Goal: Task Accomplishment & Management: Manage account settings

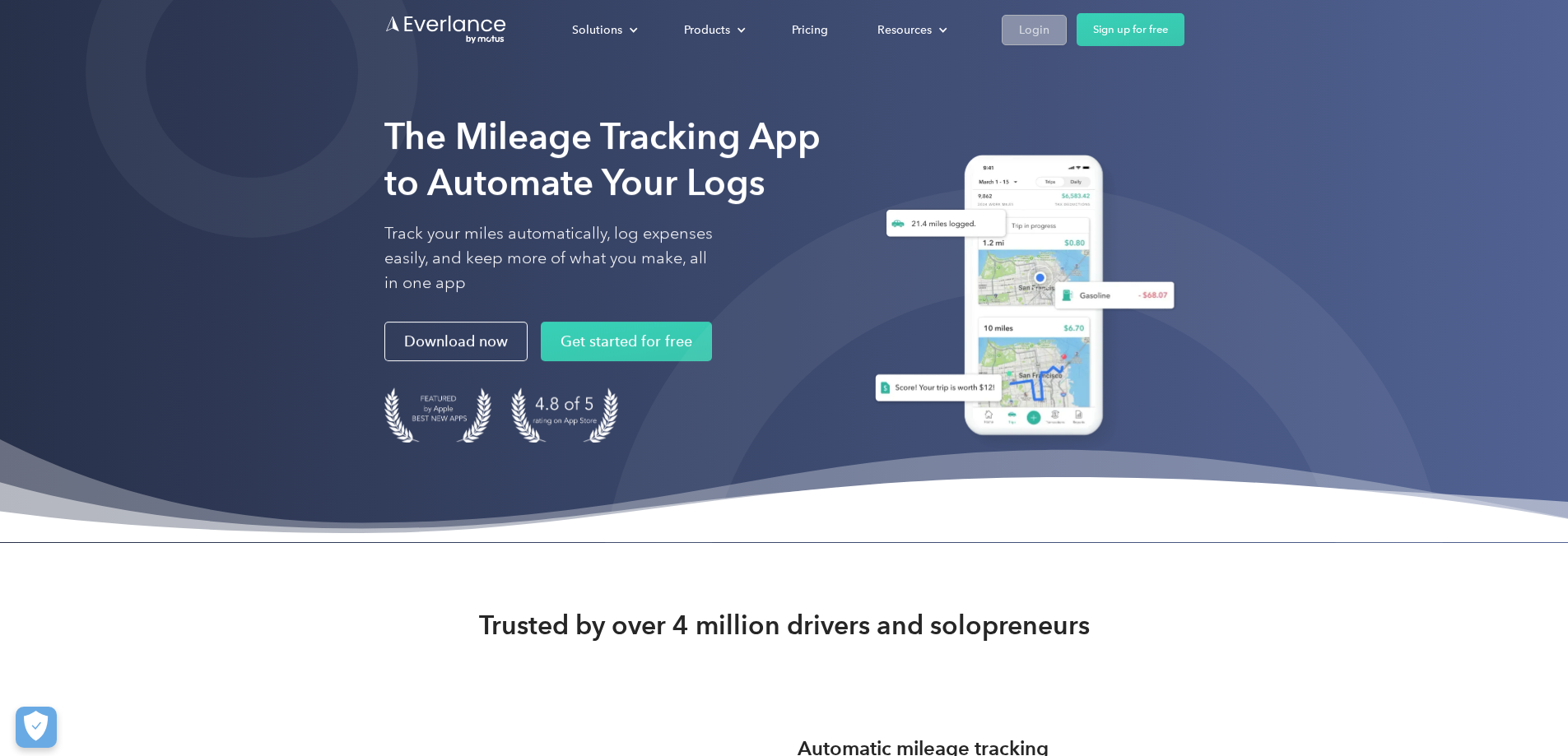
click at [1049, 28] on div "Login" at bounding box center [1034, 29] width 30 height 21
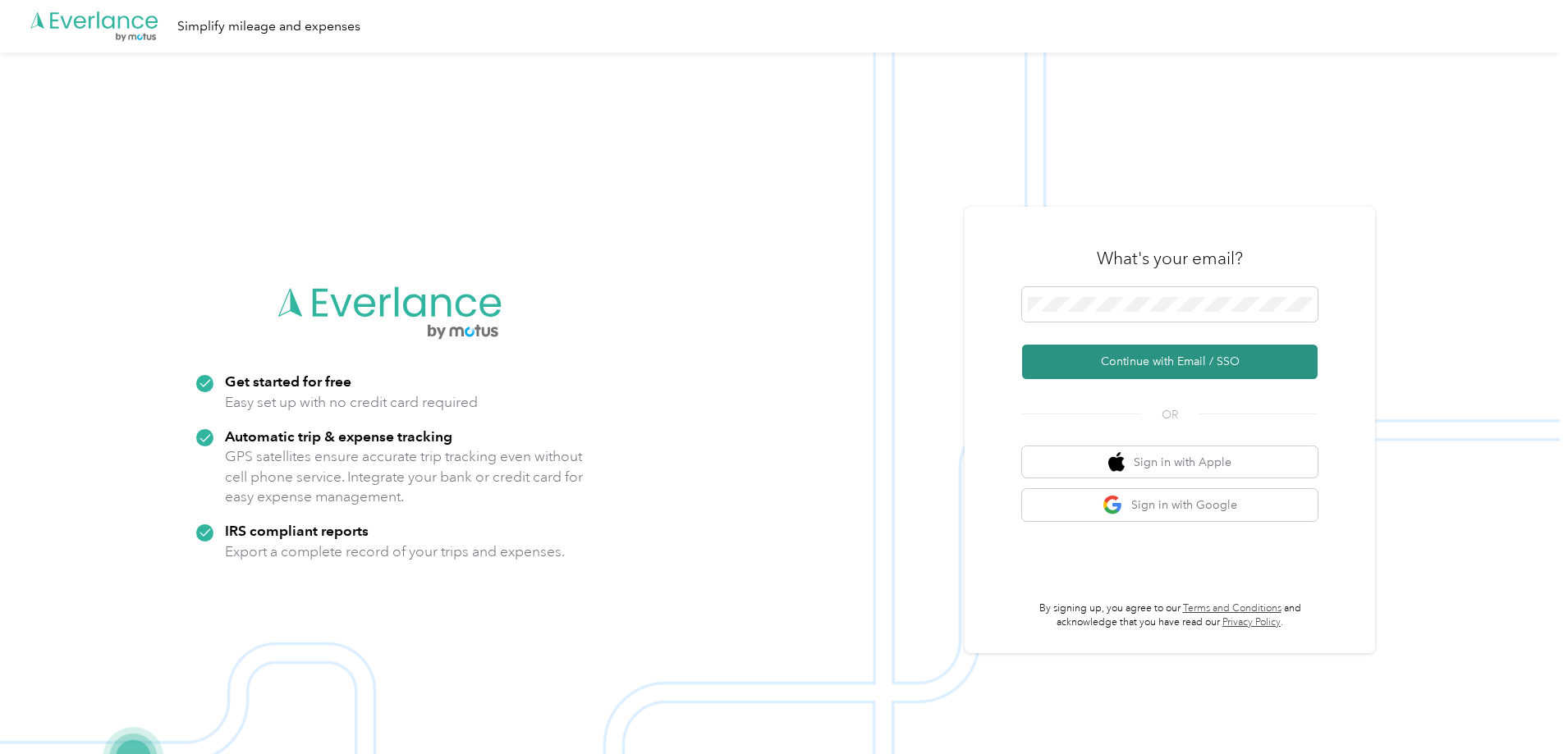
click at [1172, 355] on button "Continue with Email / SSO" at bounding box center [1170, 361] width 295 height 34
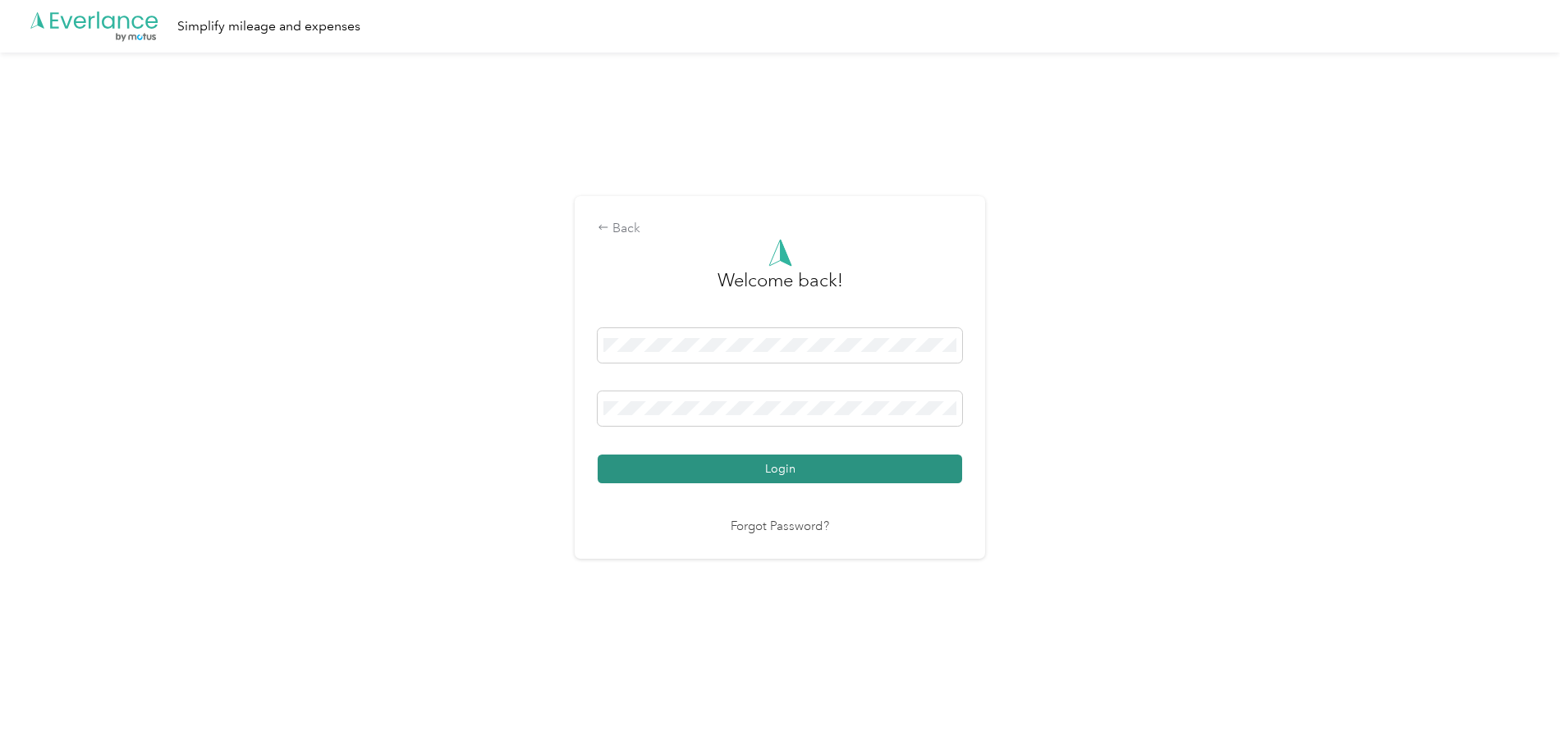
click at [764, 468] on button "Login" at bounding box center [780, 468] width 365 height 28
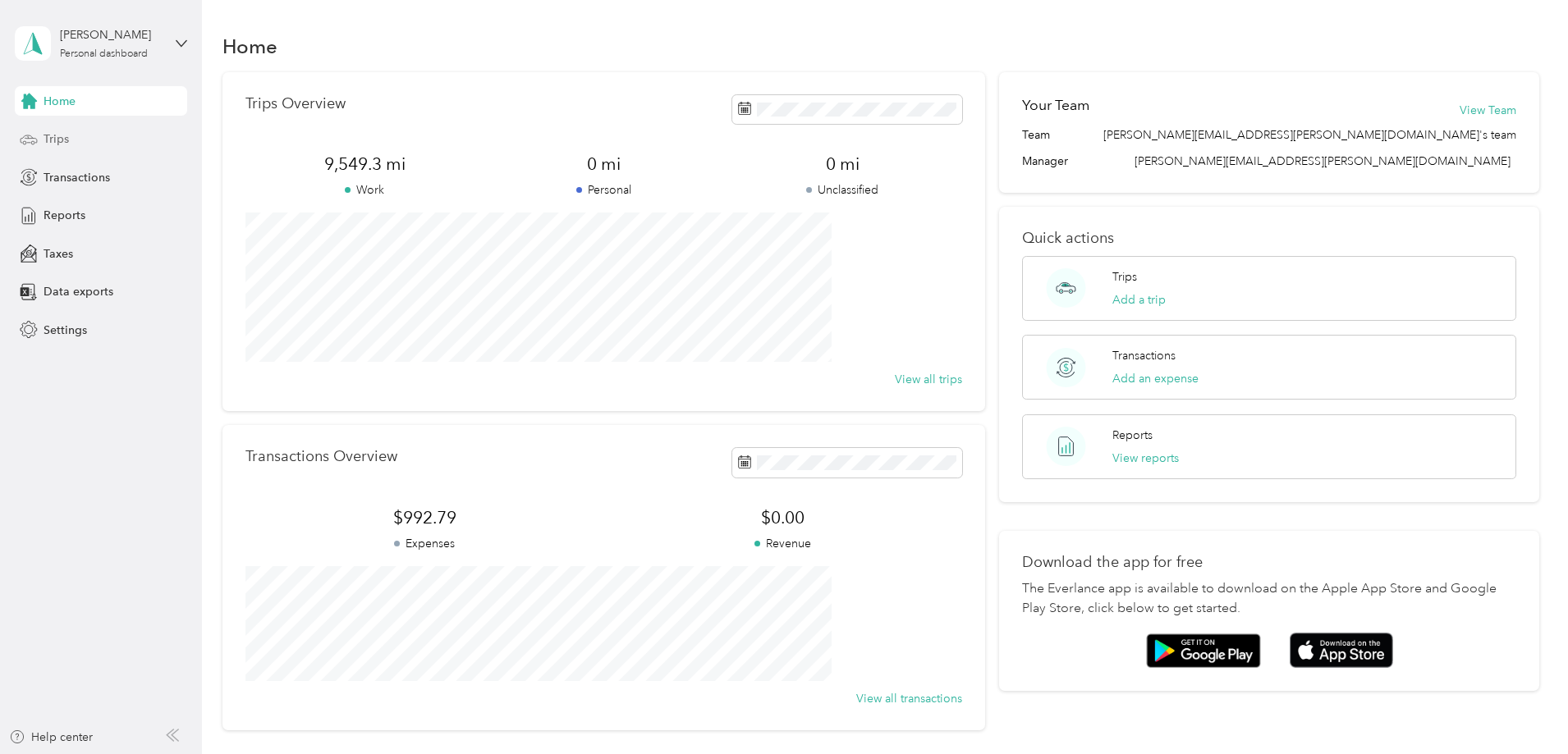
click at [65, 139] on span "Trips" at bounding box center [56, 139] width 25 height 18
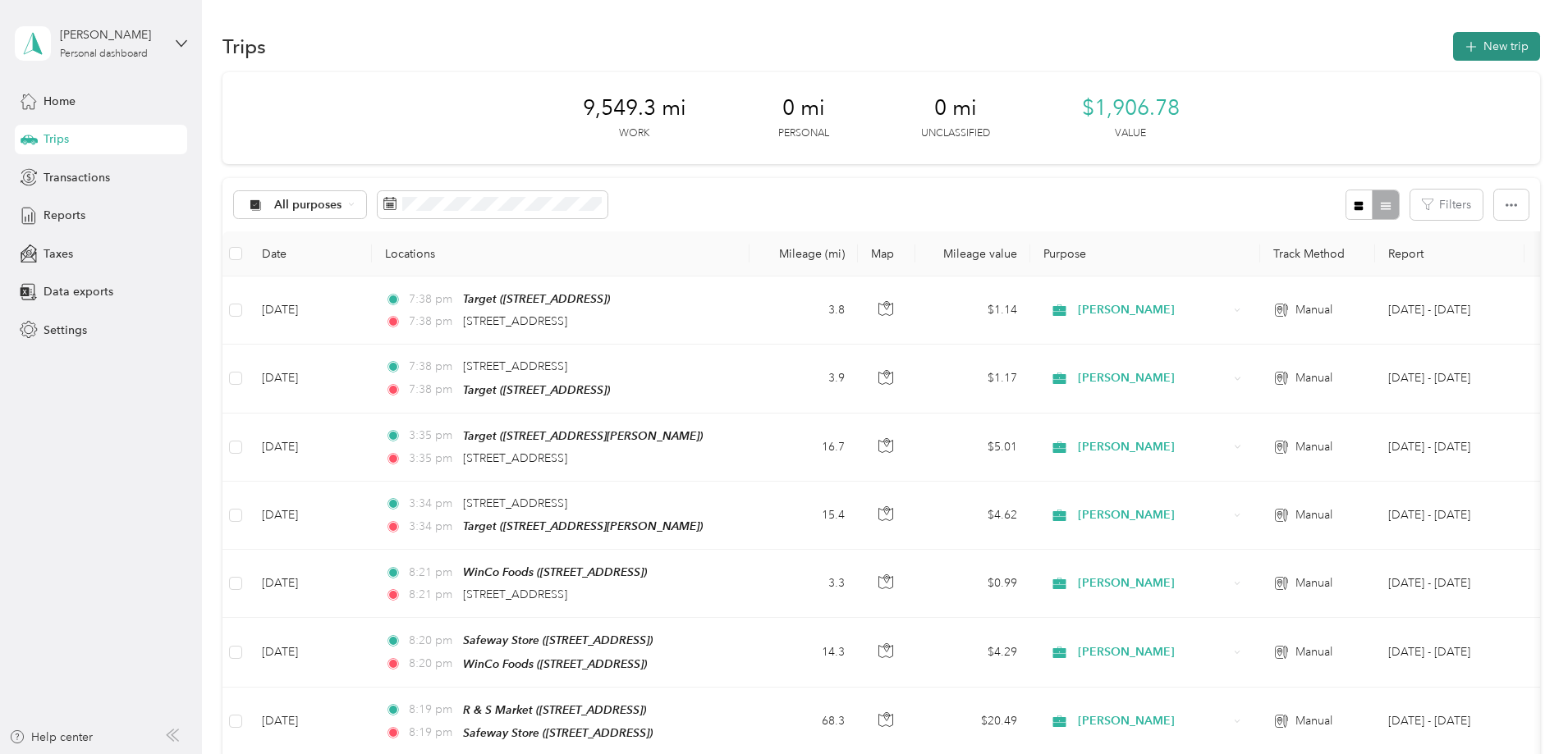
click at [1453, 45] on button "New trip" at bounding box center [1496, 46] width 87 height 28
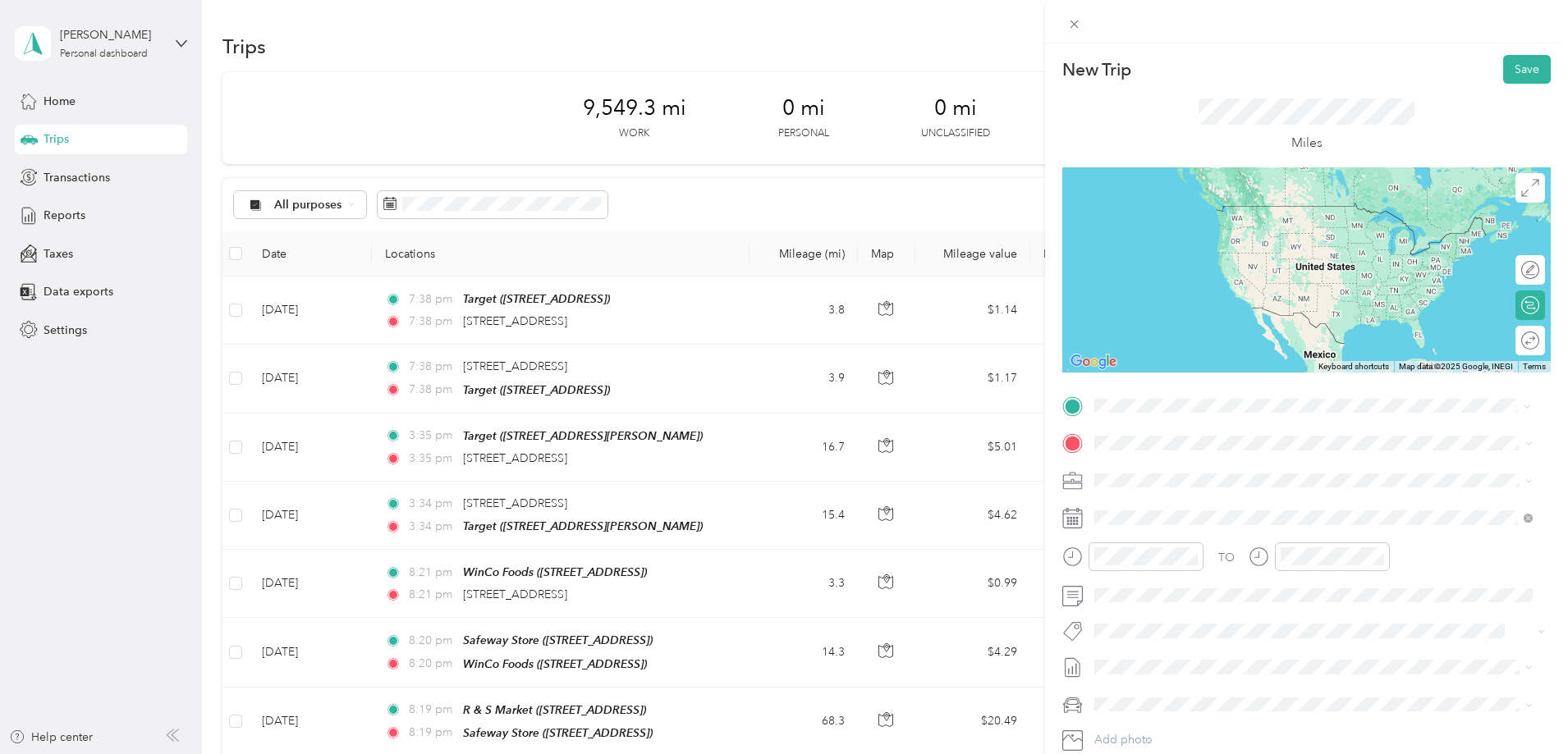
click at [1223, 466] on span "[STREET_ADDRESS][US_STATE]" at bounding box center [1208, 465] width 164 height 15
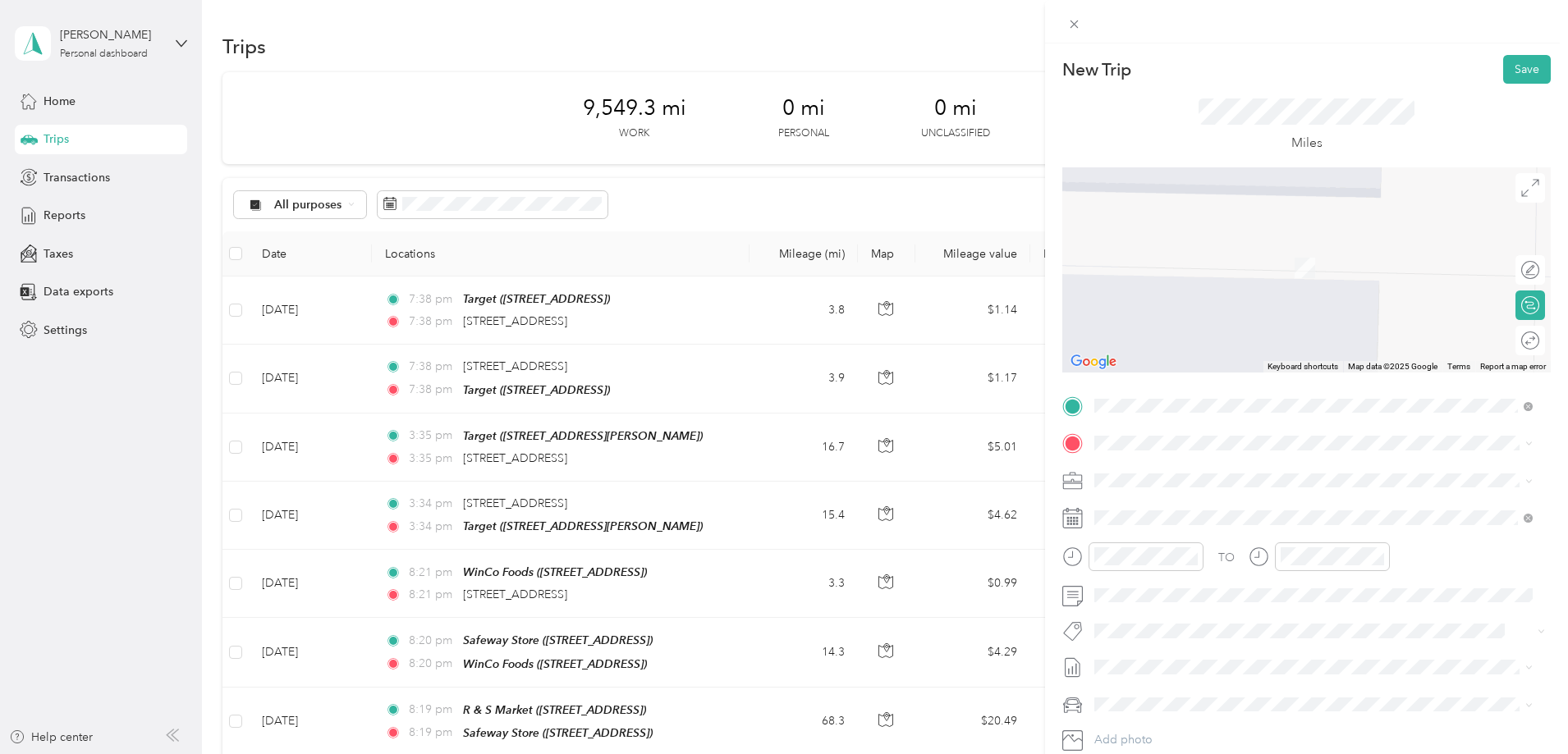
click at [1230, 526] on span "[STREET_ADDRESS]" at bounding box center [1178, 529] width 105 height 14
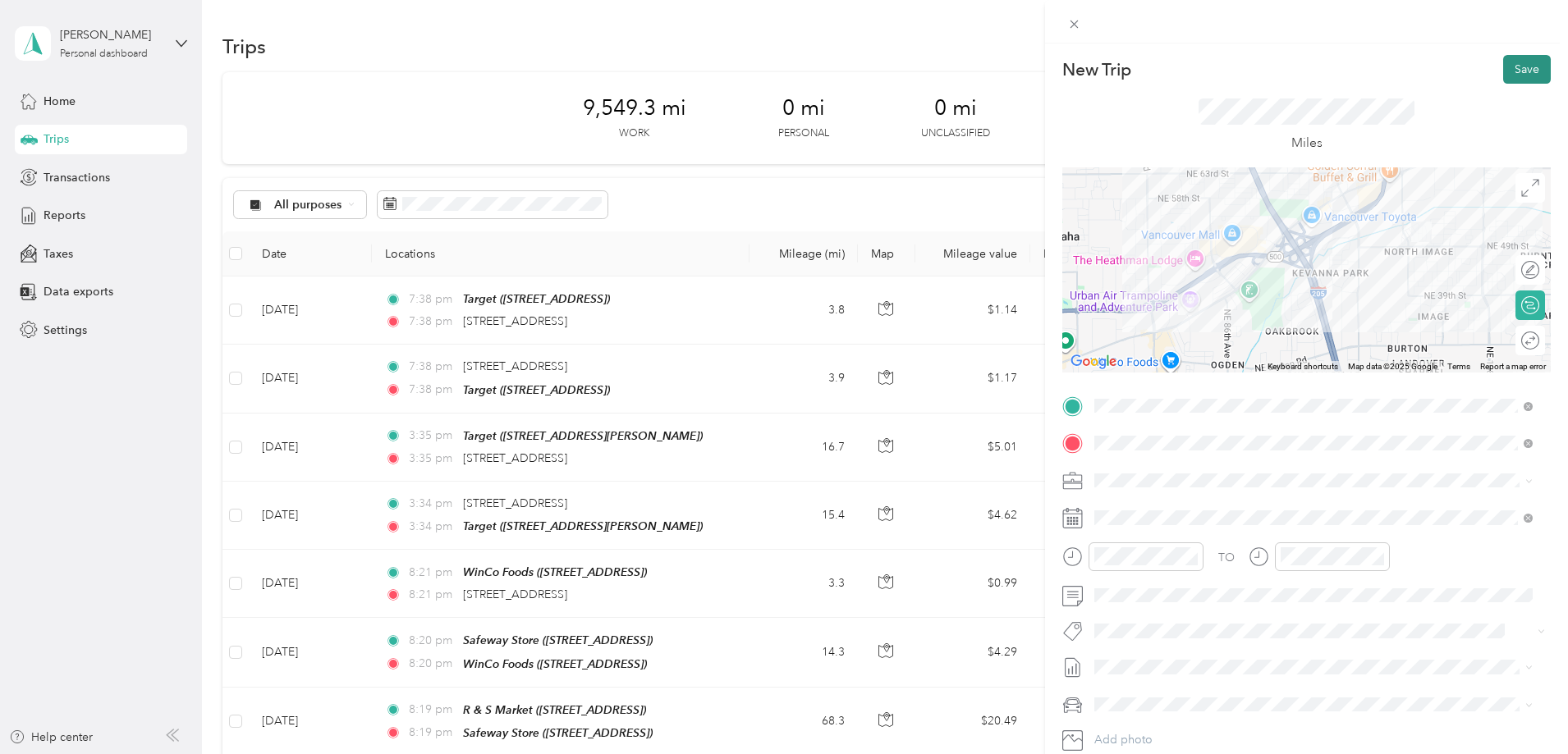
click at [1519, 69] on button "Save" at bounding box center [1527, 68] width 48 height 28
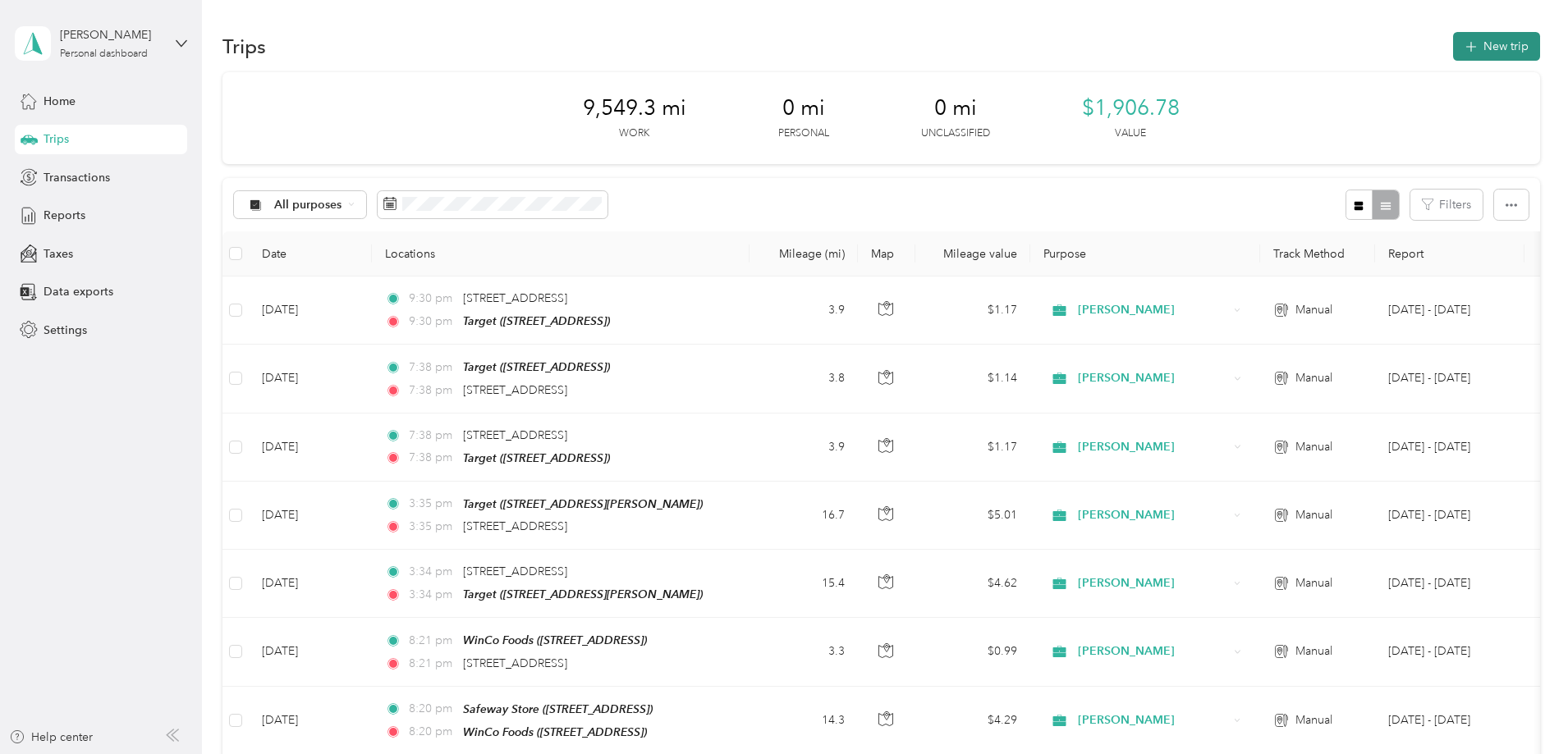
click at [1453, 47] on button "New trip" at bounding box center [1496, 46] width 87 height 28
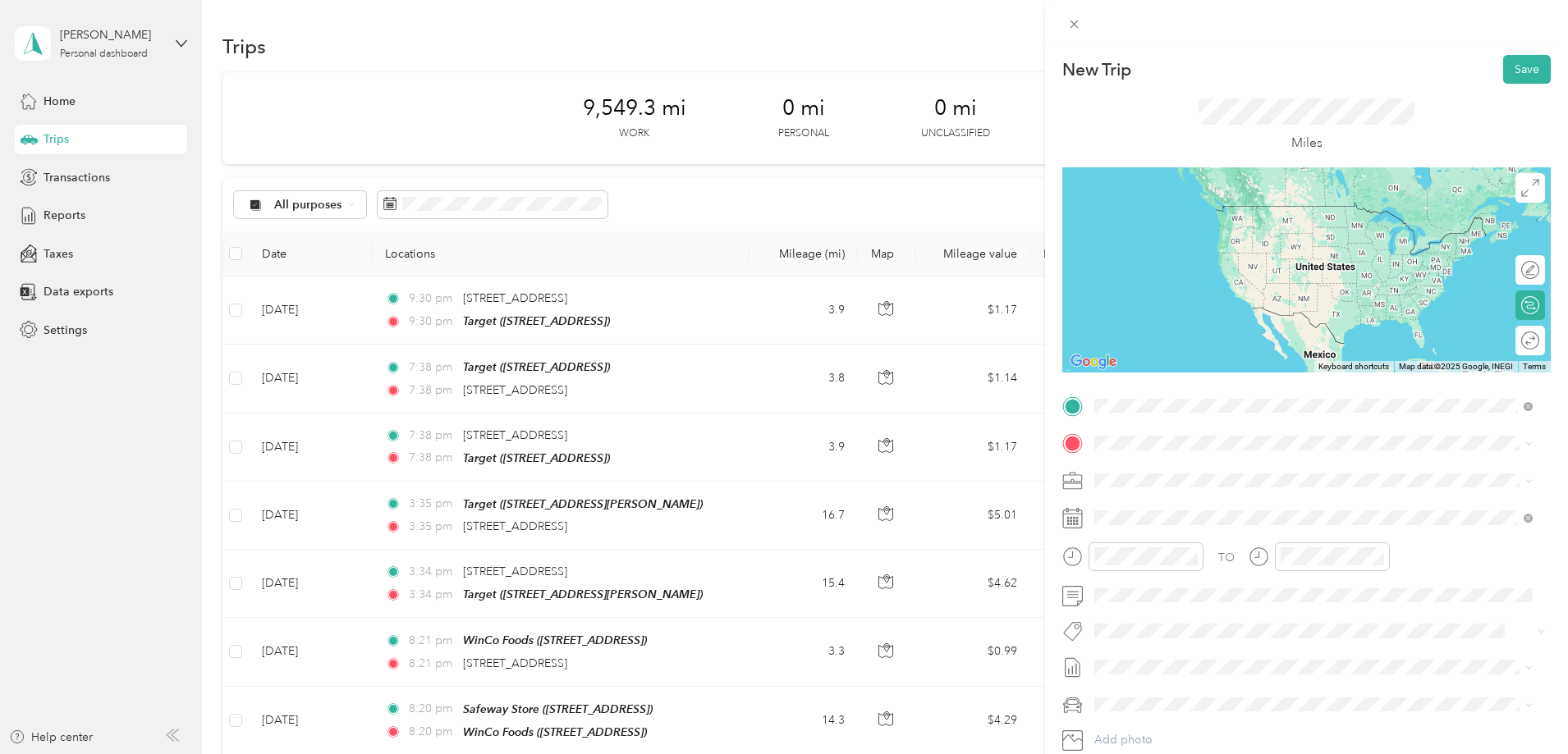
click at [1230, 604] on span "[STREET_ADDRESS]" at bounding box center [1178, 610] width 105 height 14
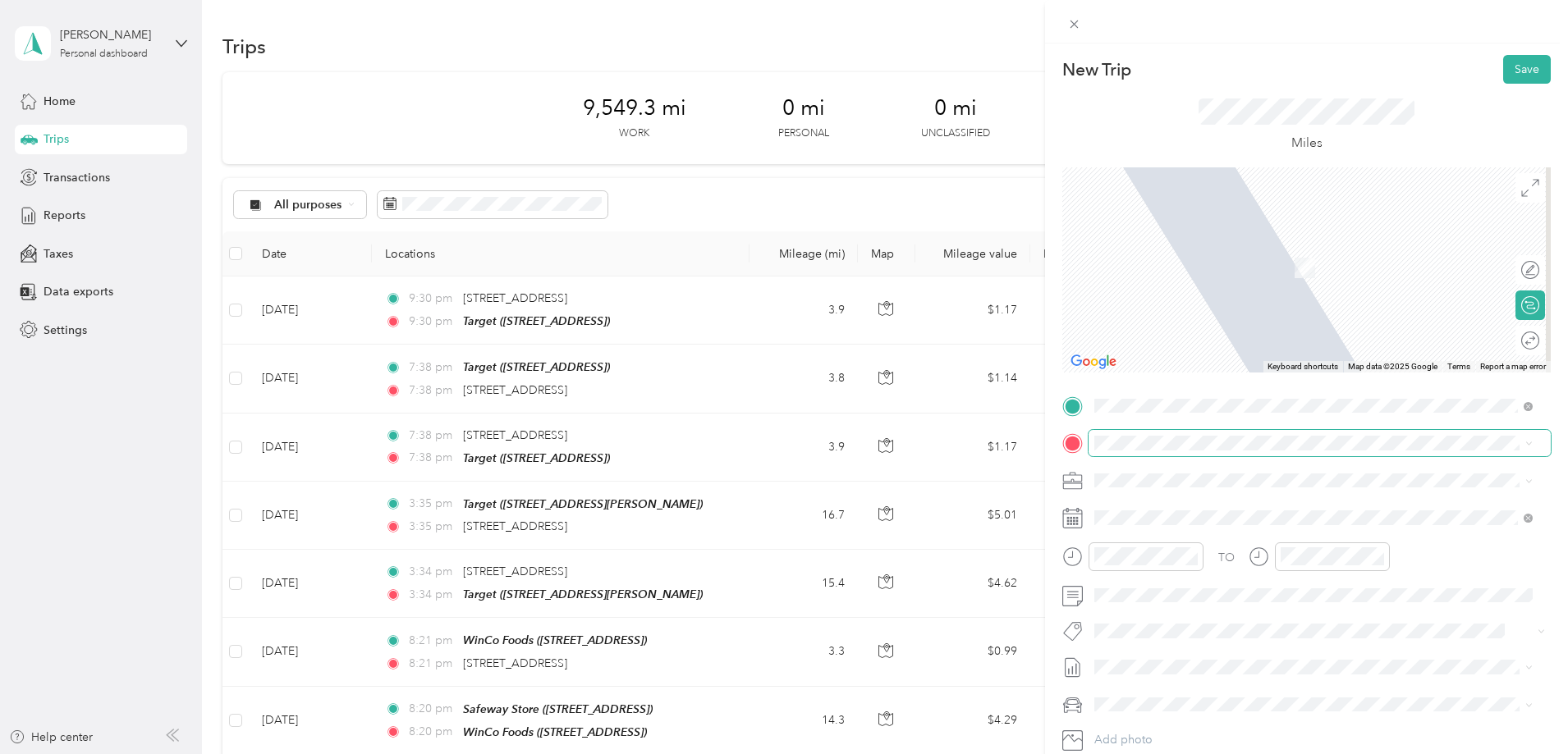
click at [1121, 452] on span at bounding box center [1320, 443] width 463 height 26
click at [1213, 513] on div "TEAM Safeway Store [STREET_ADDRESS]" at bounding box center [1192, 520] width 134 height 40
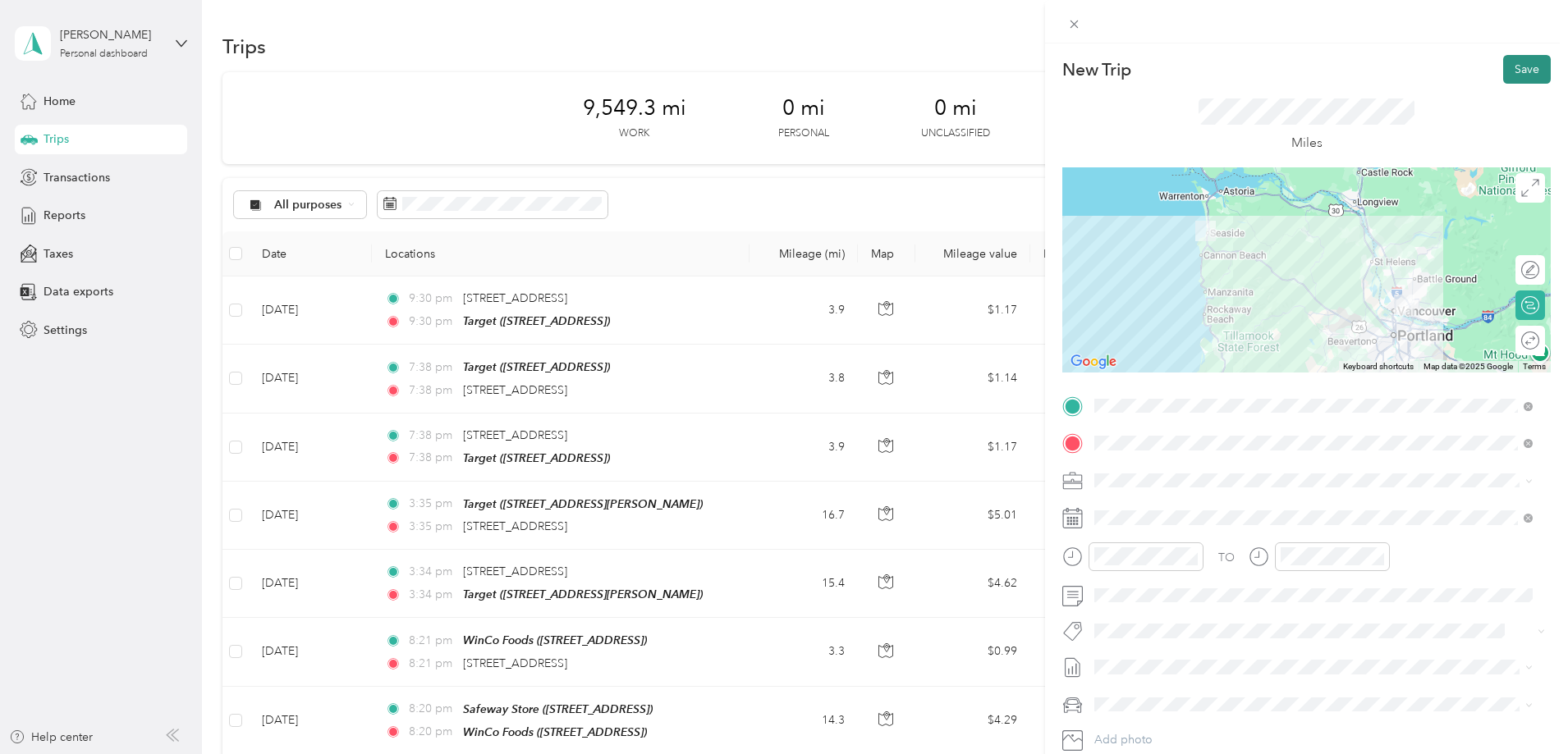
click at [1510, 67] on button "Save" at bounding box center [1527, 68] width 48 height 28
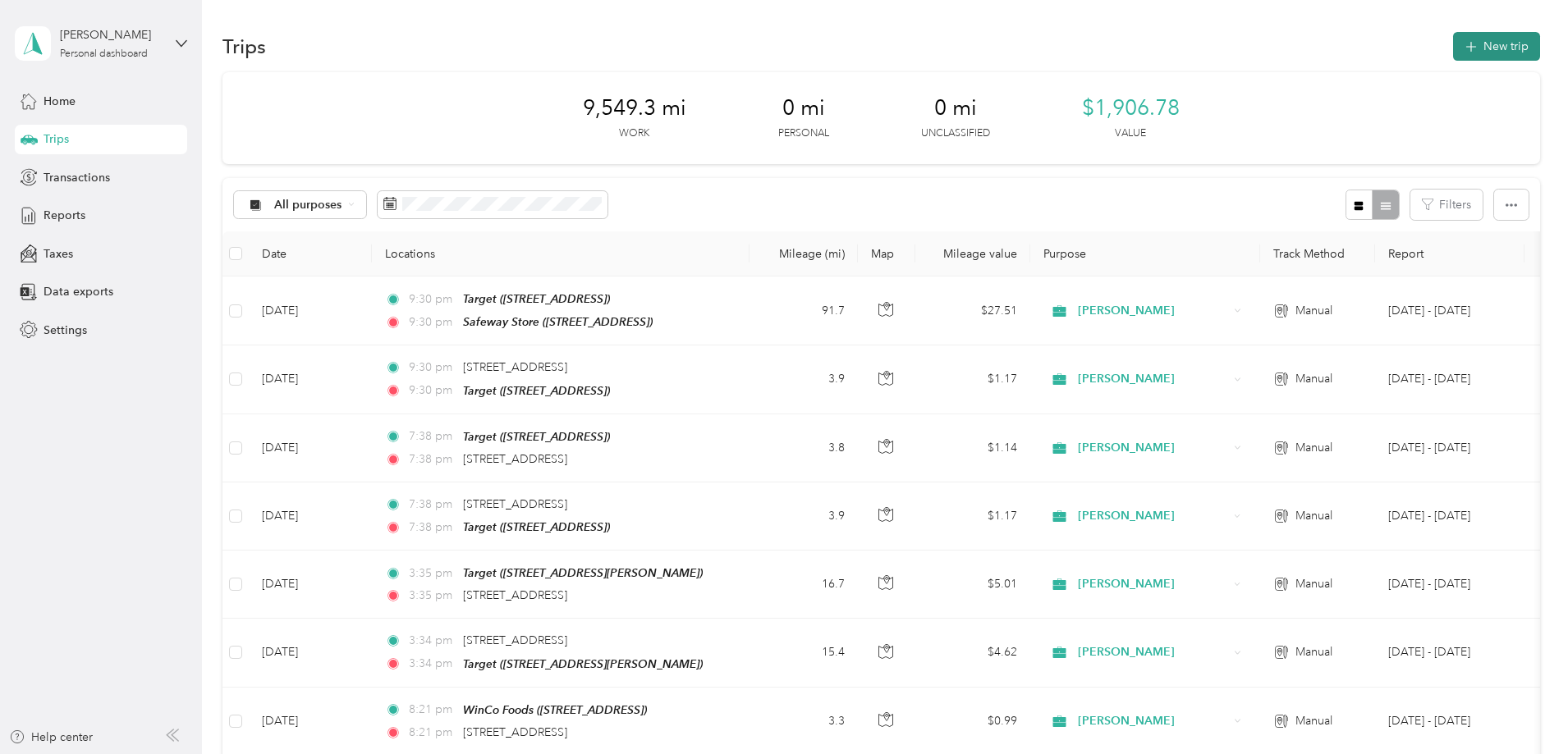
click at [1453, 43] on button "New trip" at bounding box center [1496, 46] width 87 height 28
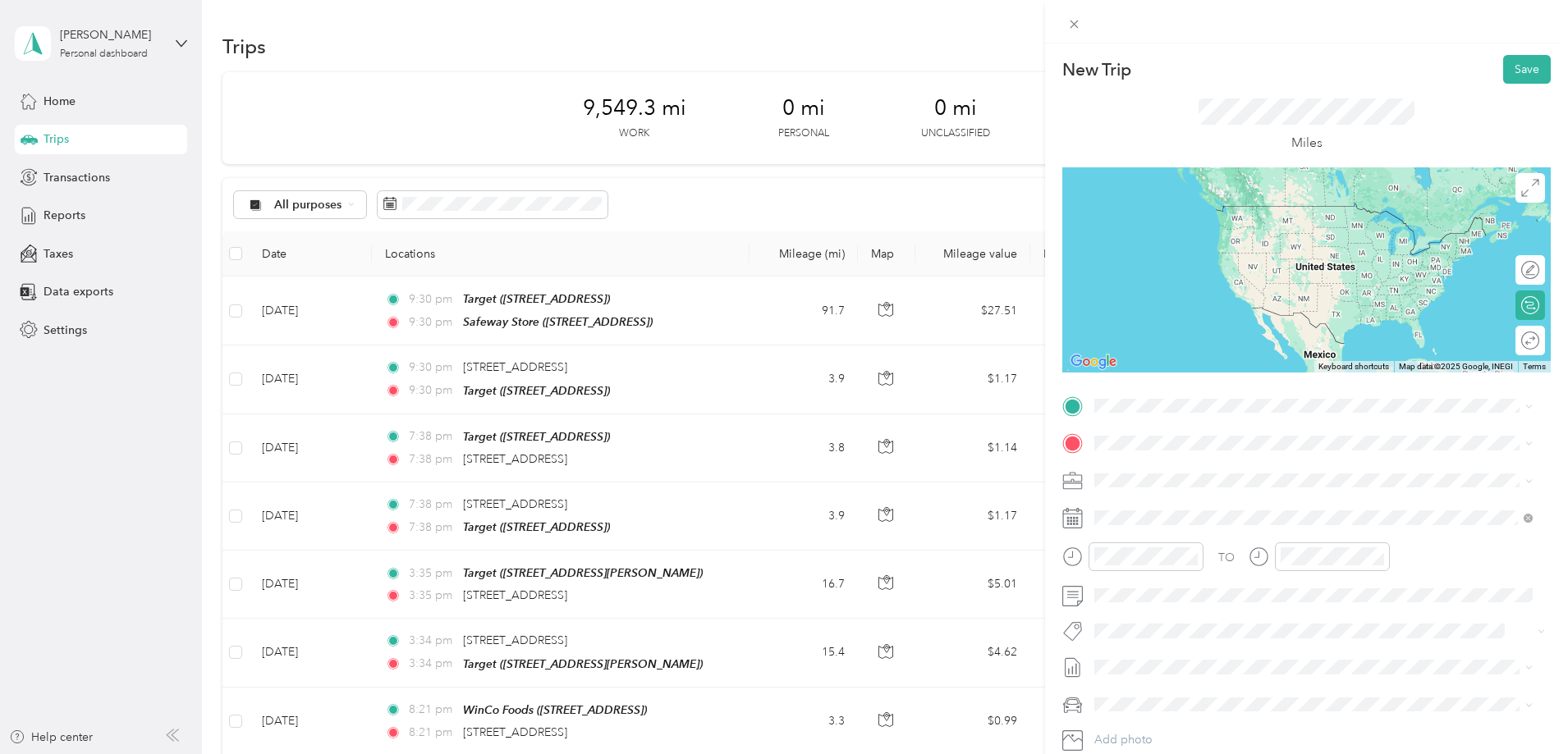
click at [1230, 471] on strong "Safeway Store" at bounding box center [1221, 466] width 77 height 15
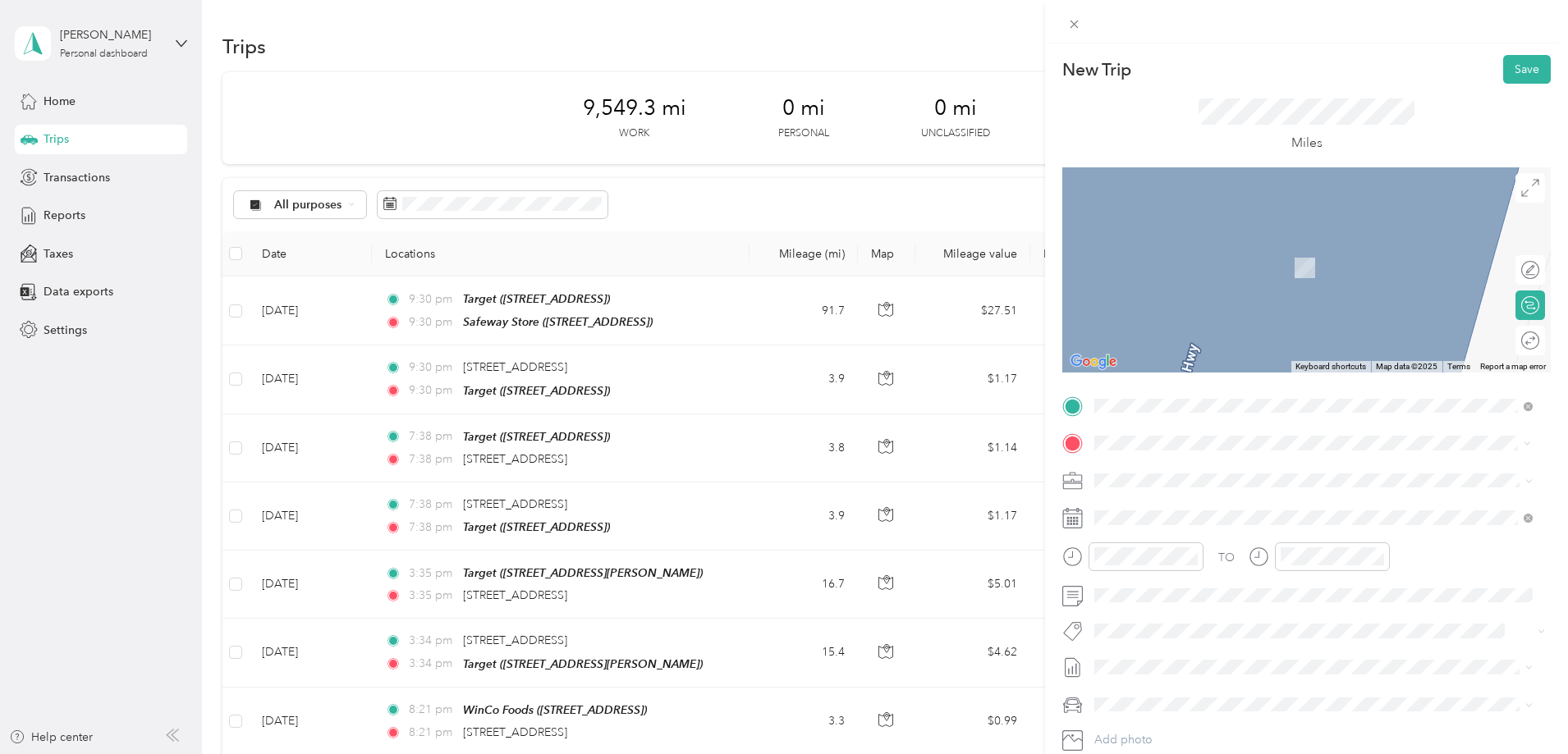
click at [1179, 513] on div "TEAM Safeway Store [STREET_ADDRESS][PERSON_NAME]" at bounding box center [1224, 520] width 196 height 40
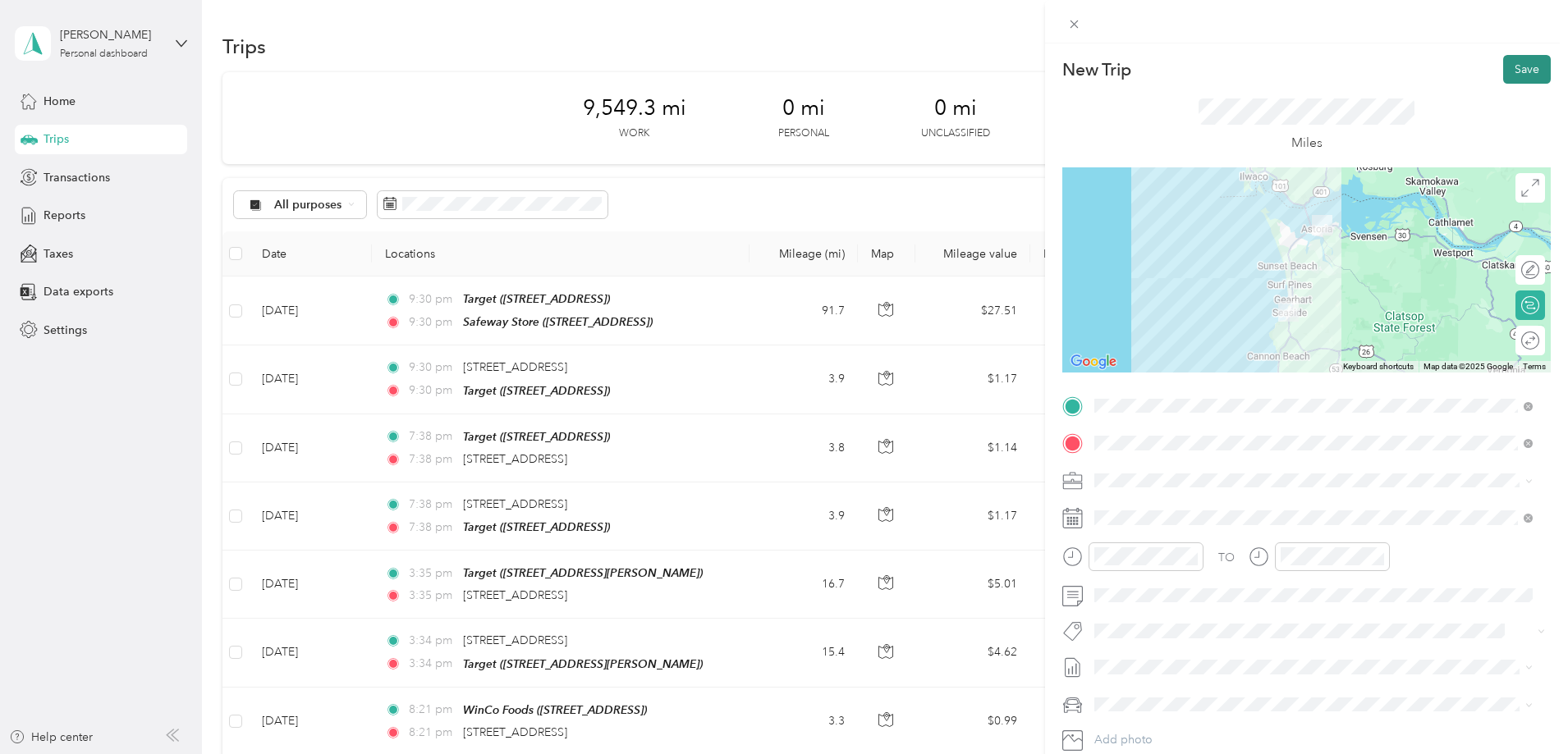
click at [1515, 59] on button "Save" at bounding box center [1527, 68] width 48 height 28
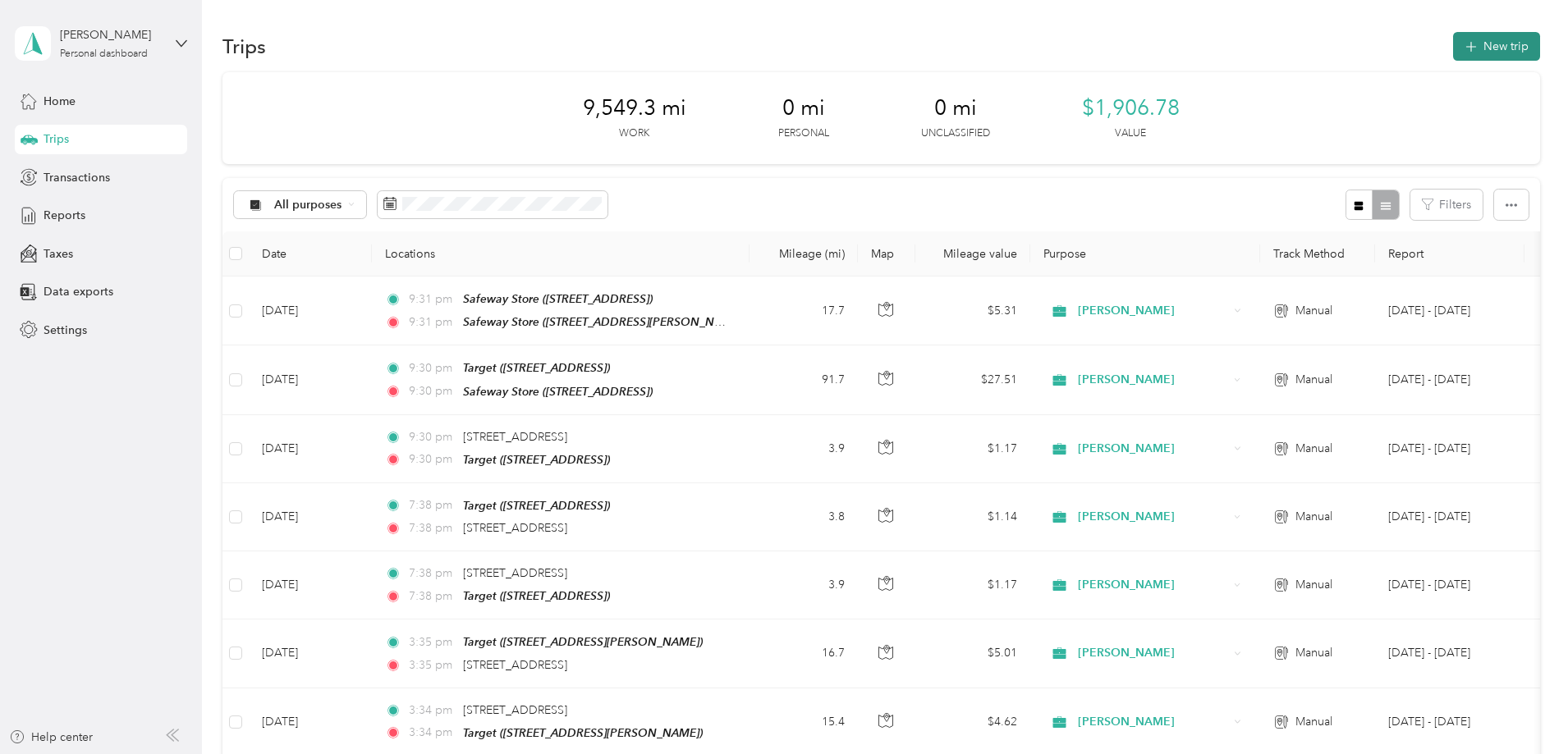
click at [1453, 40] on button "New trip" at bounding box center [1496, 46] width 87 height 28
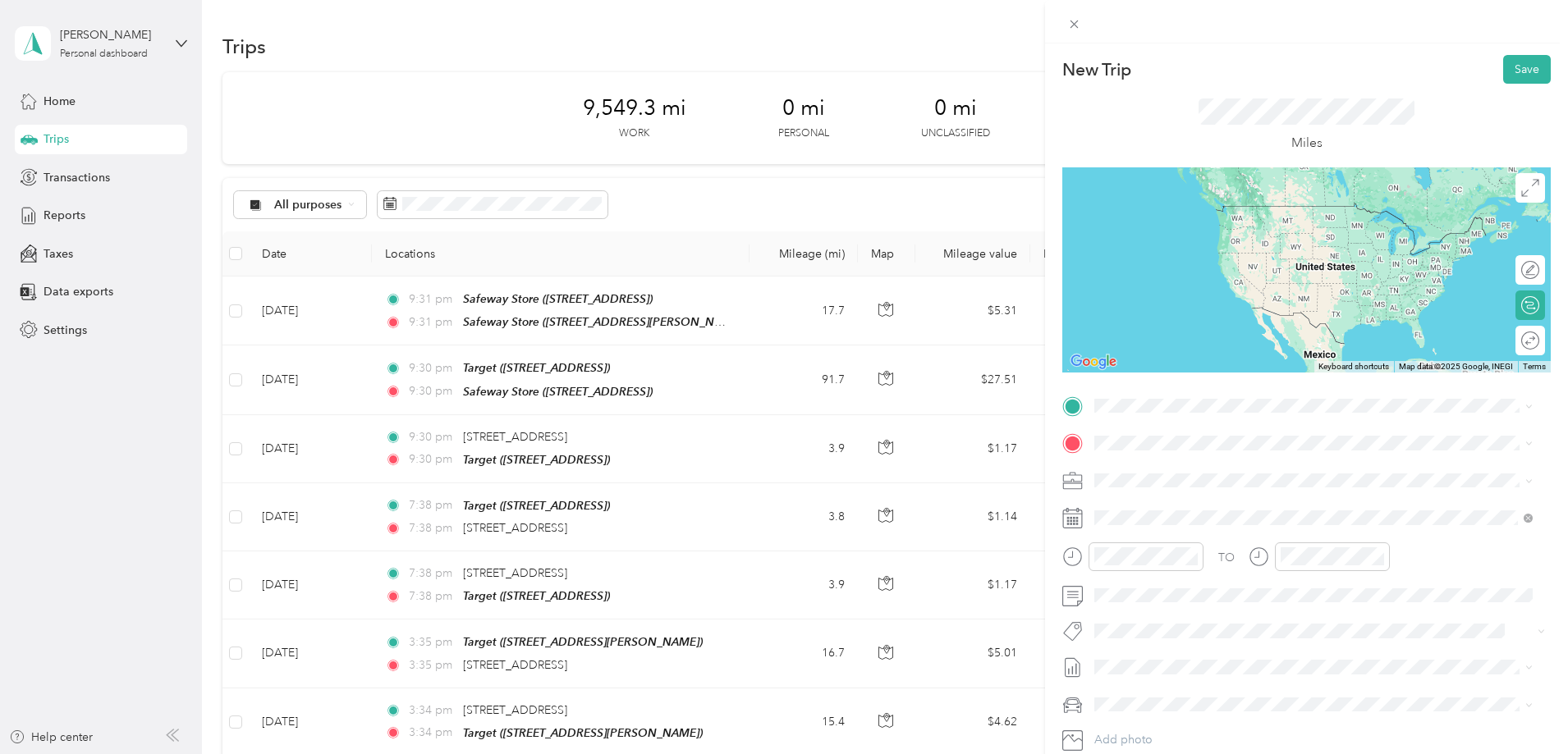
click at [1253, 474] on strong "Safeway Store" at bounding box center [1221, 471] width 77 height 15
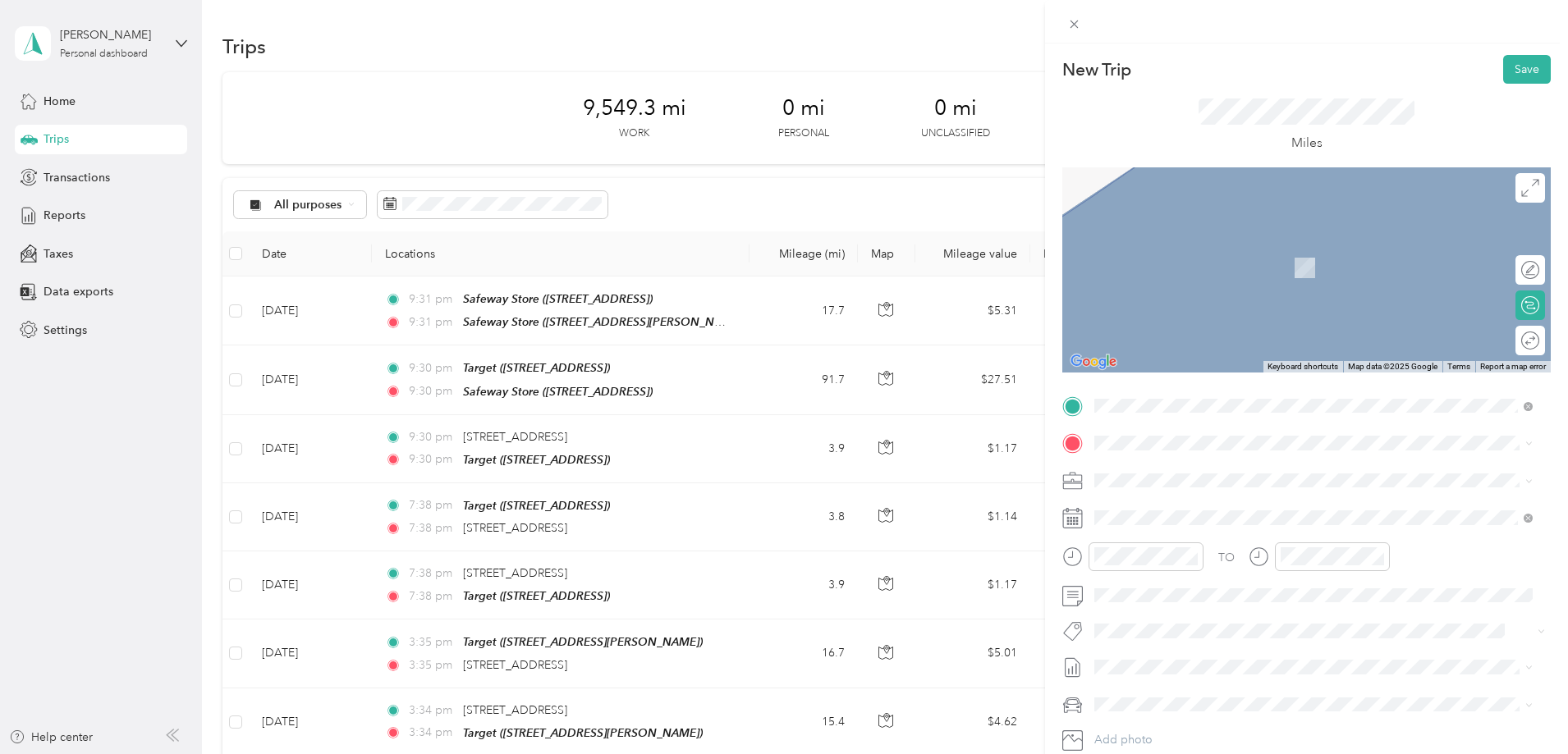
click at [1205, 509] on strong "Safeway Store" at bounding box center [1221, 509] width 77 height 15
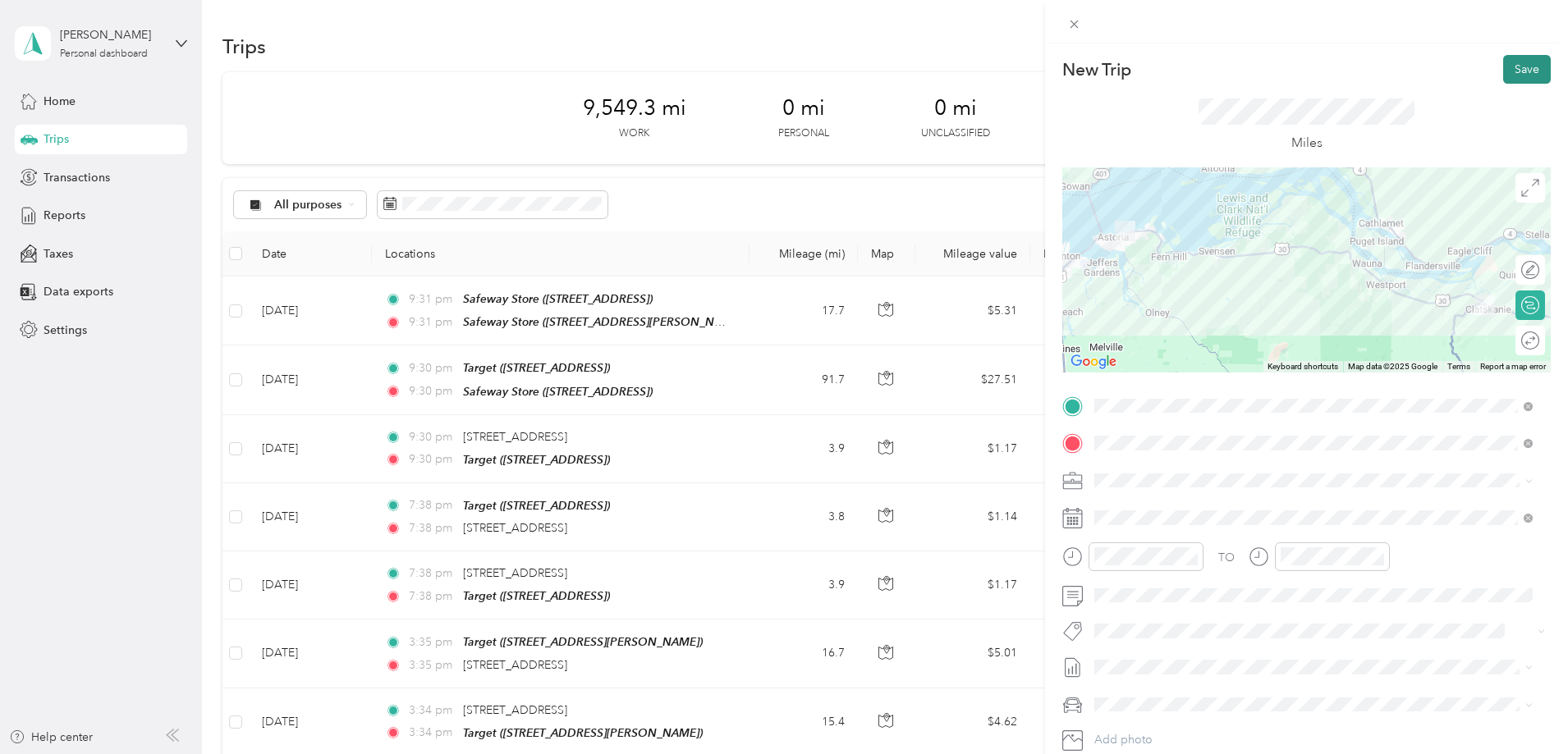
click at [1514, 62] on button "Save" at bounding box center [1527, 68] width 48 height 28
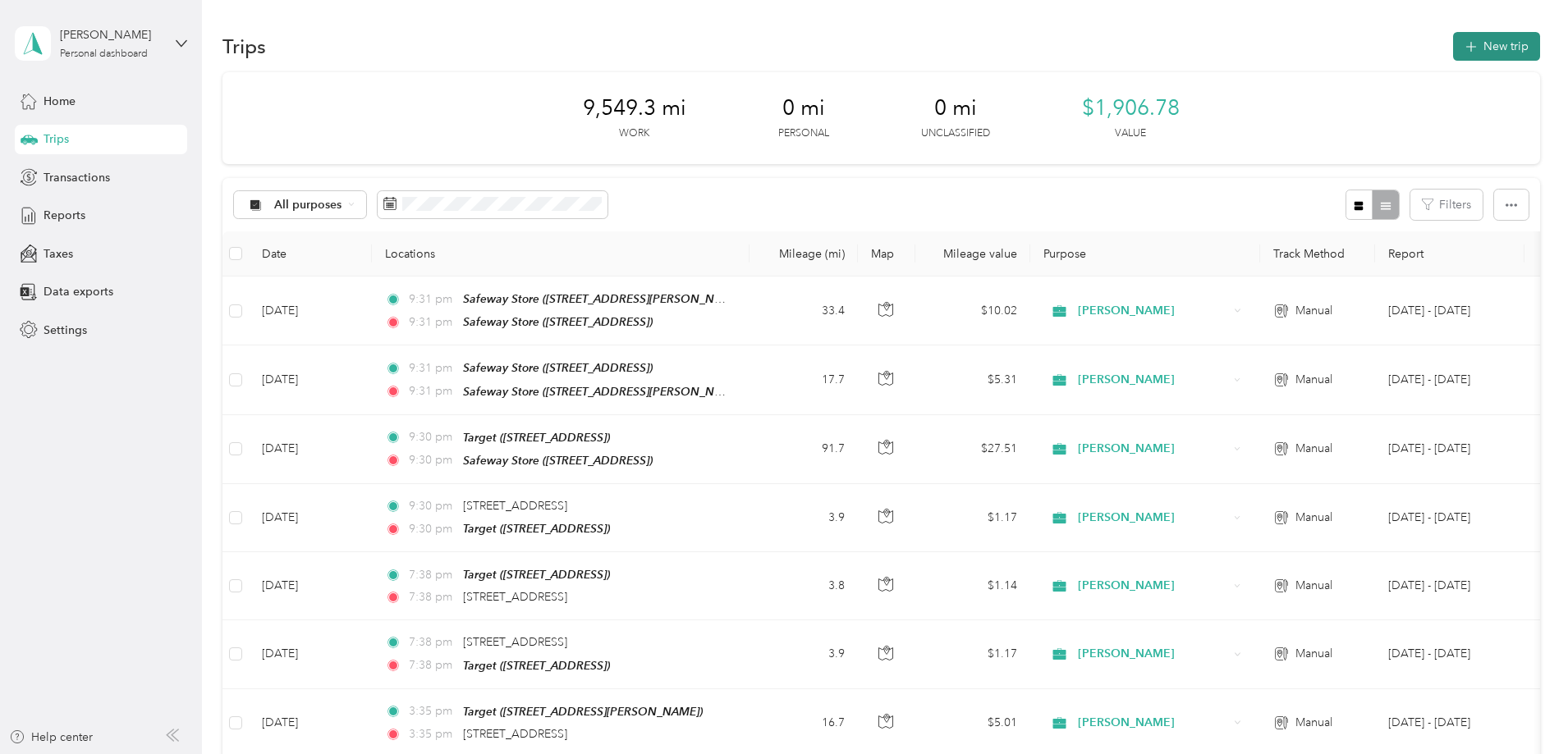
click at [1465, 47] on icon "button" at bounding box center [1470, 47] width 11 height 11
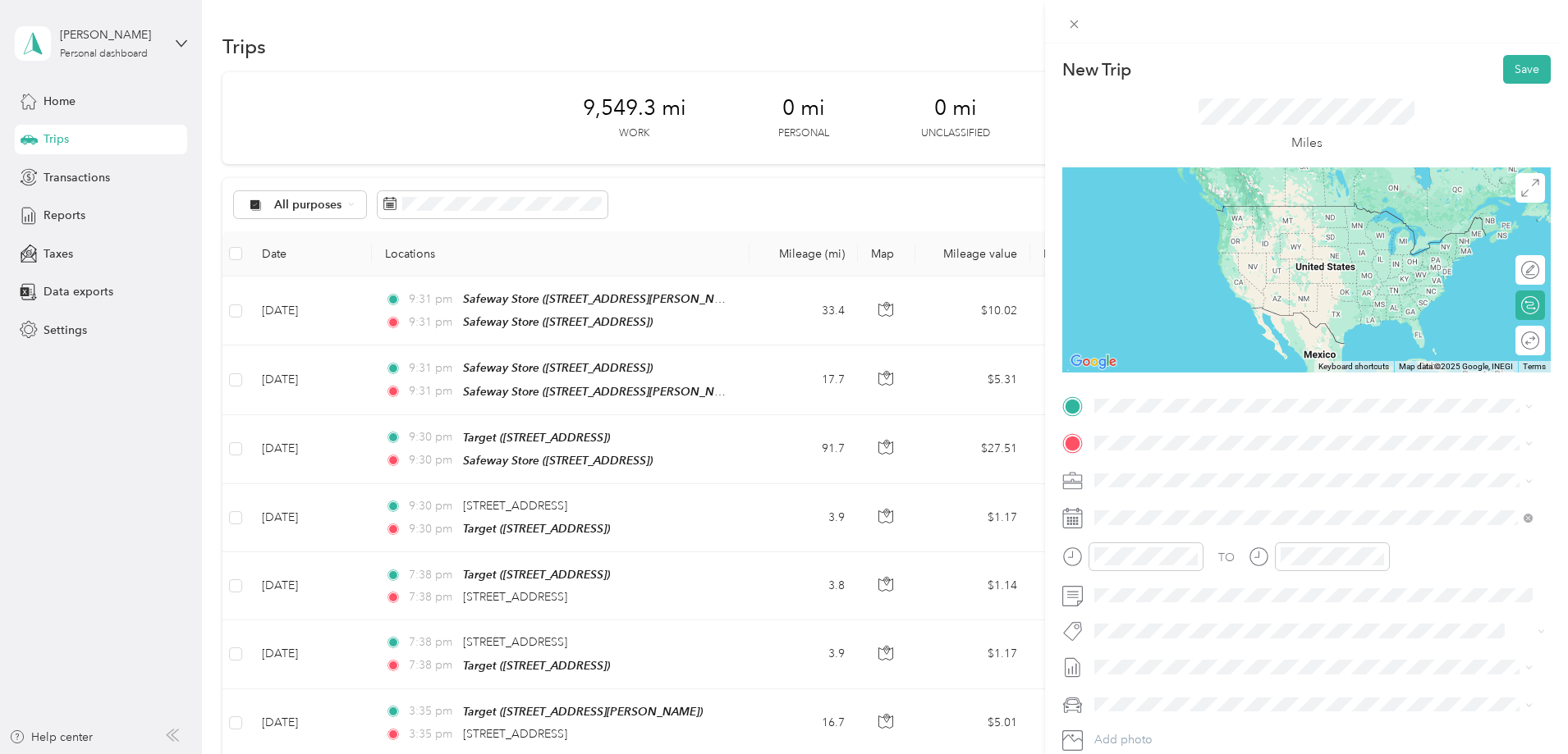
click at [1256, 474] on div "TEAM Safeway Store" at bounding box center [1192, 465] width 134 height 21
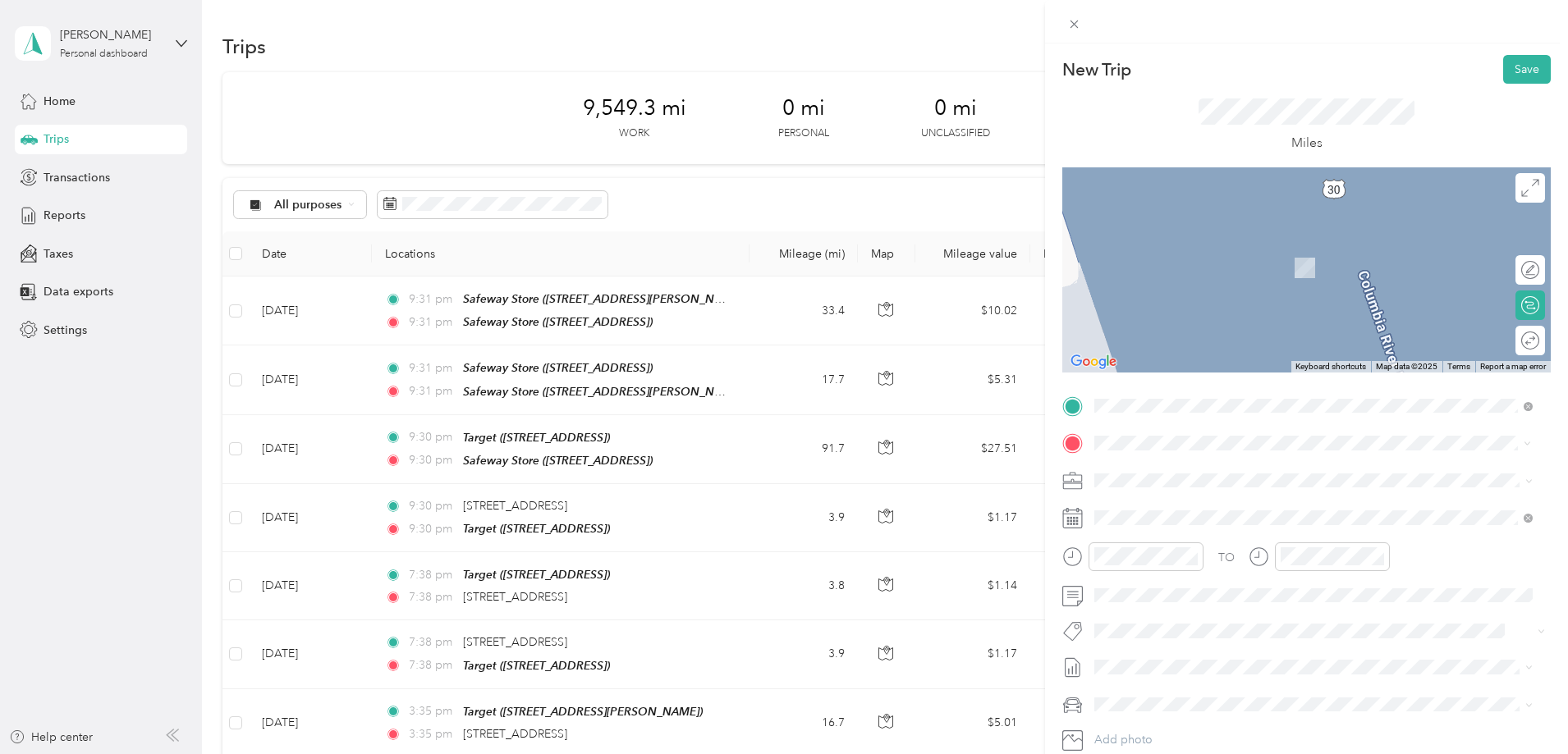
click at [1221, 507] on strong "Safeway Store" at bounding box center [1221, 510] width 77 height 15
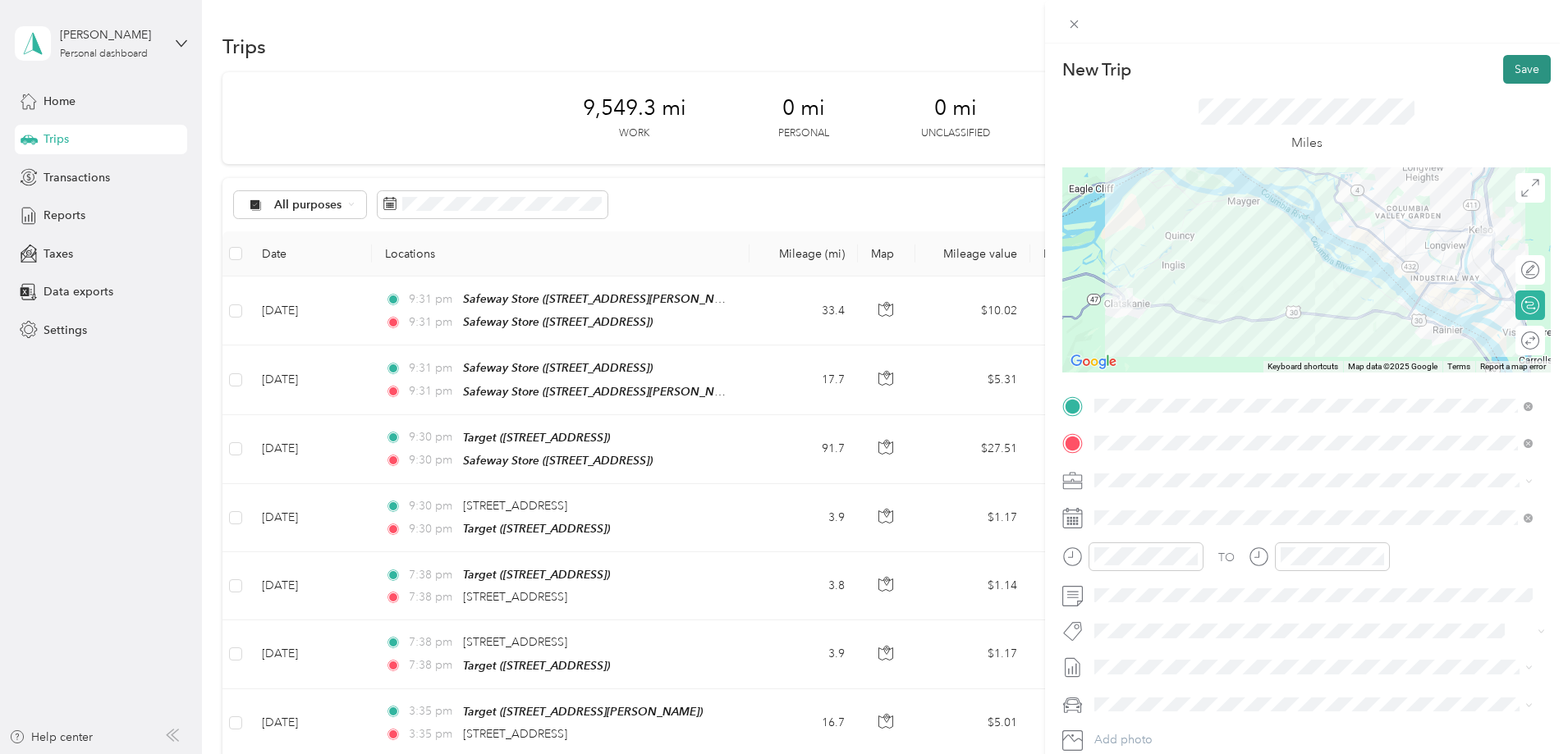
click at [1514, 60] on button "Save" at bounding box center [1527, 68] width 48 height 28
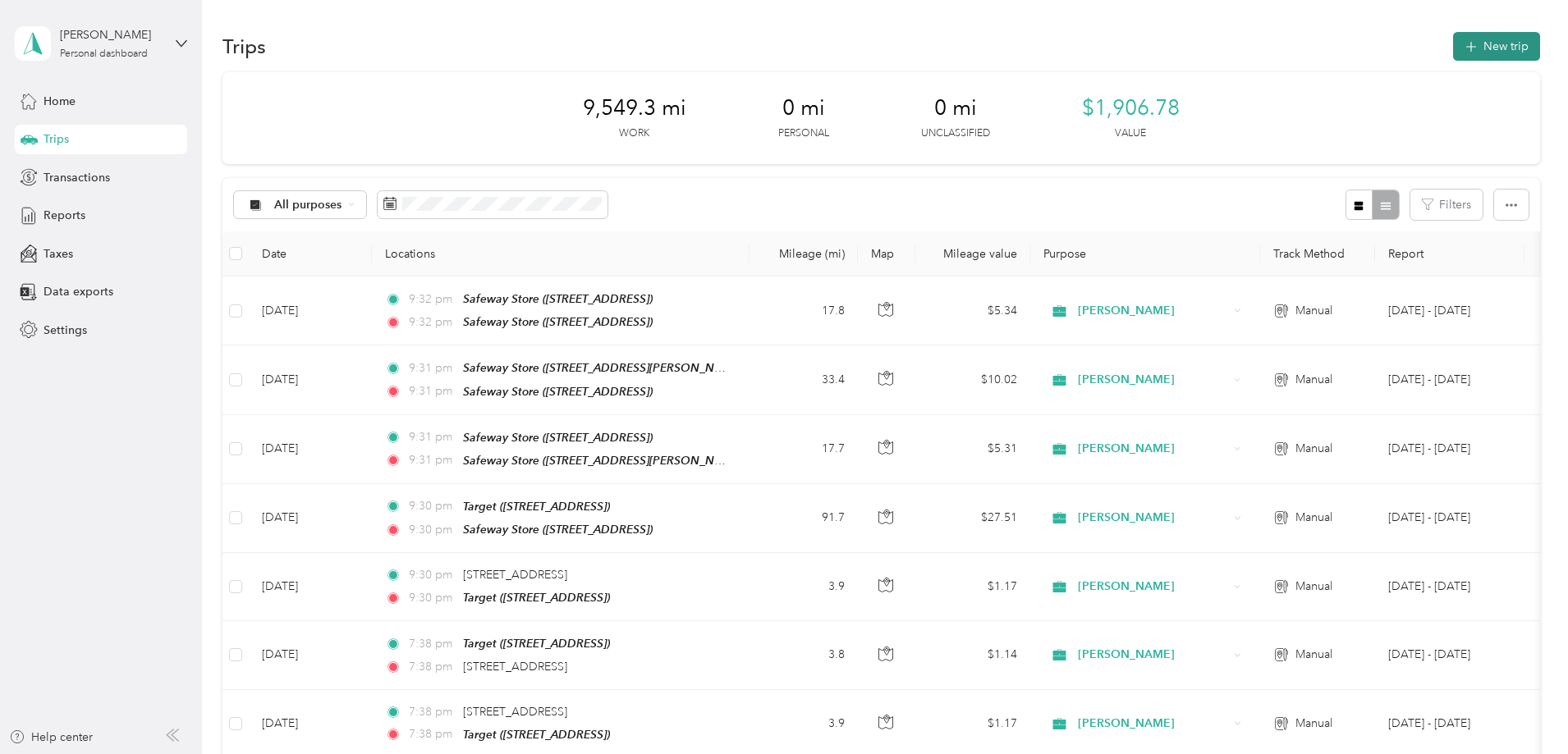
click at [1453, 41] on button "New trip" at bounding box center [1496, 46] width 87 height 28
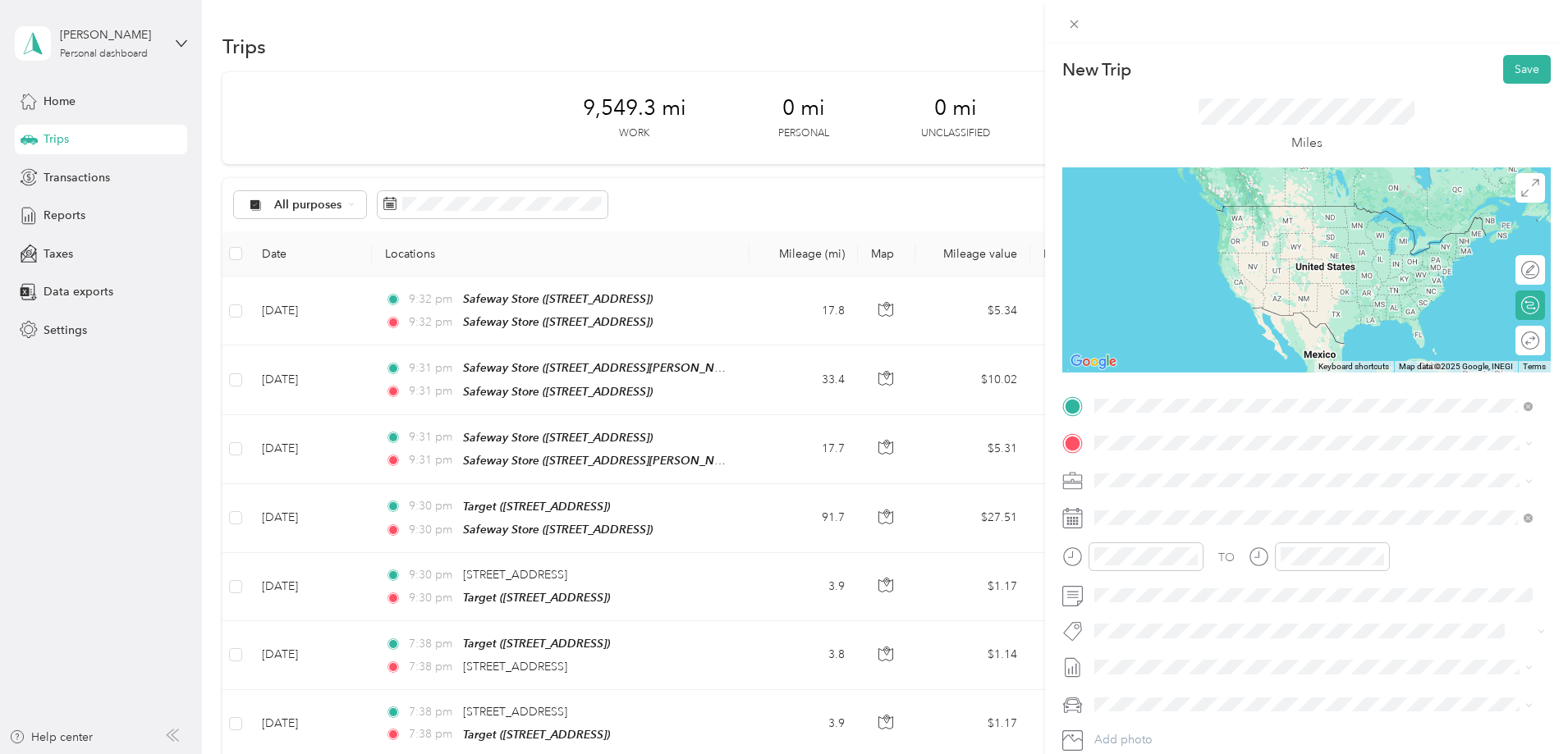
click at [1243, 474] on div "TEAM Safeway Store" at bounding box center [1192, 473] width 134 height 21
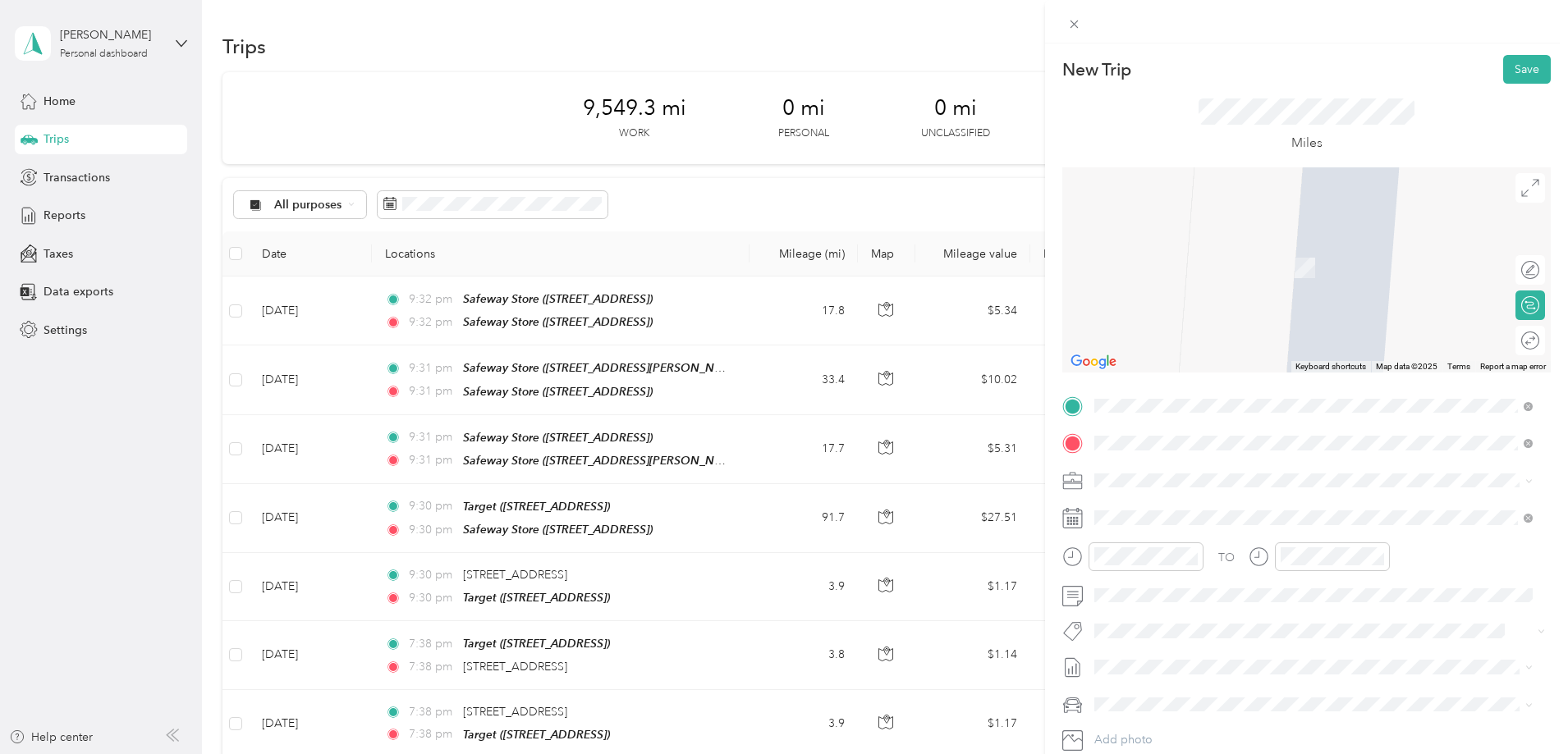
click at [1229, 523] on div "TEAM Target [STREET_ADDRESS]" at bounding box center [1178, 520] width 105 height 40
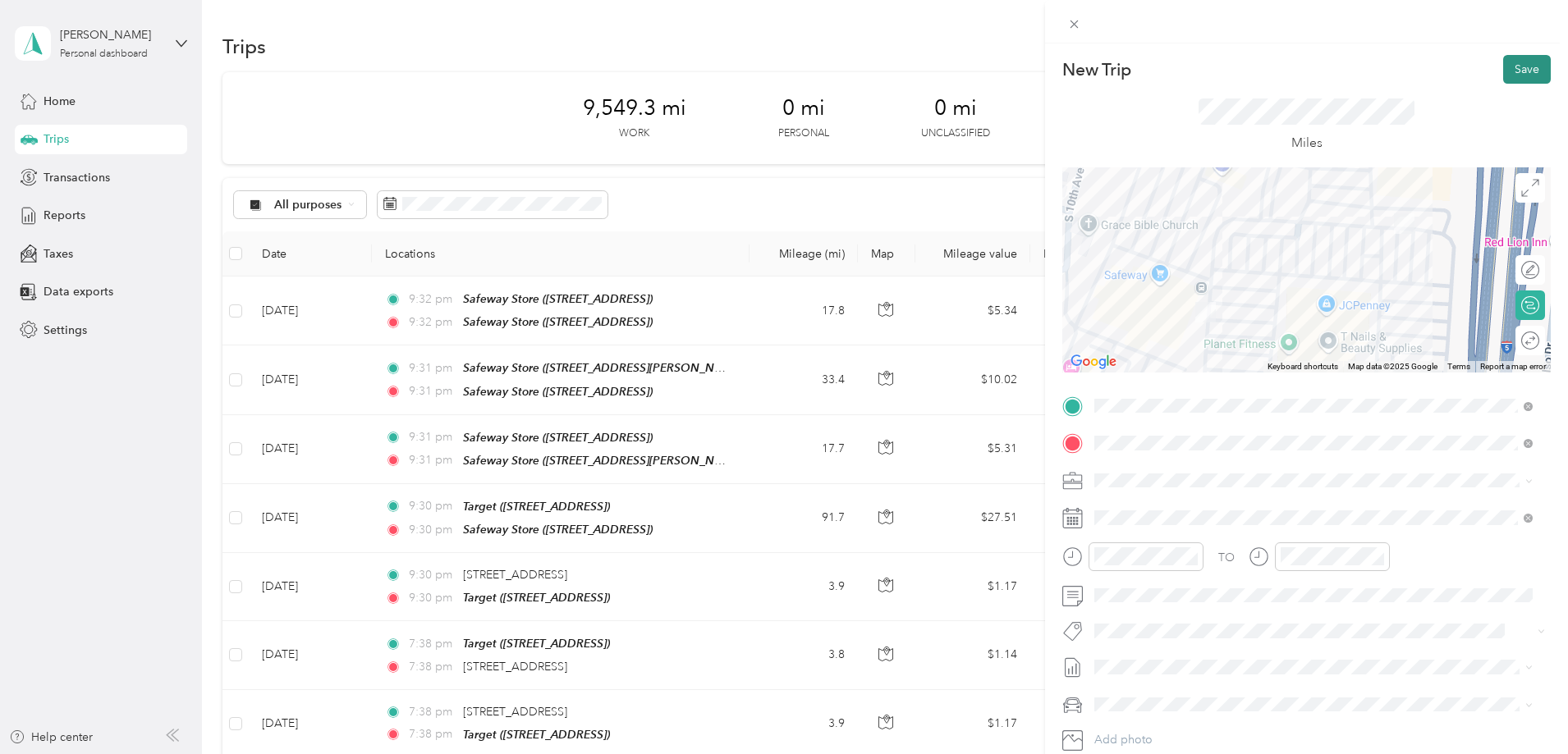
click at [1504, 67] on button "Save" at bounding box center [1527, 68] width 48 height 28
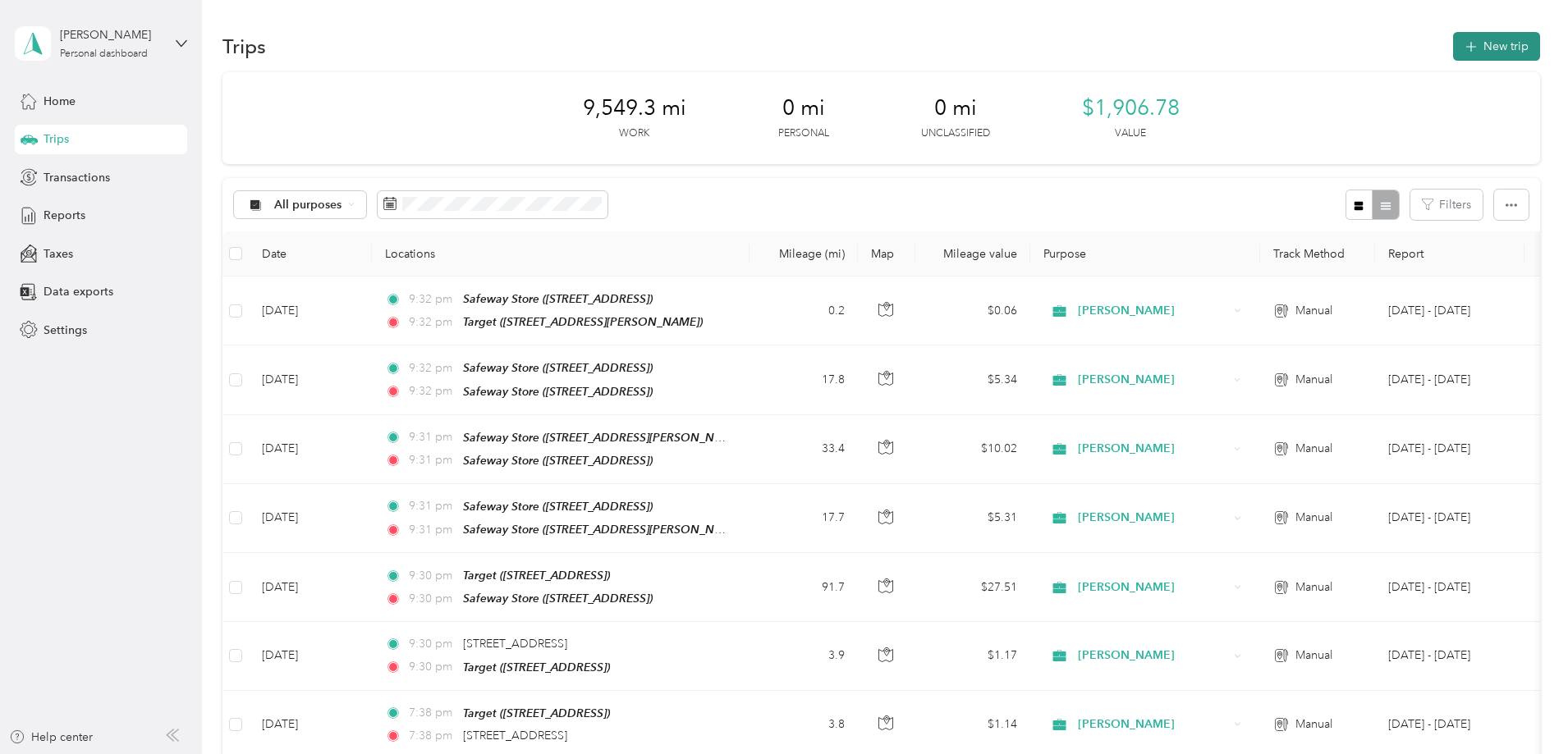
click at [1453, 49] on button "New trip" at bounding box center [1496, 46] width 87 height 28
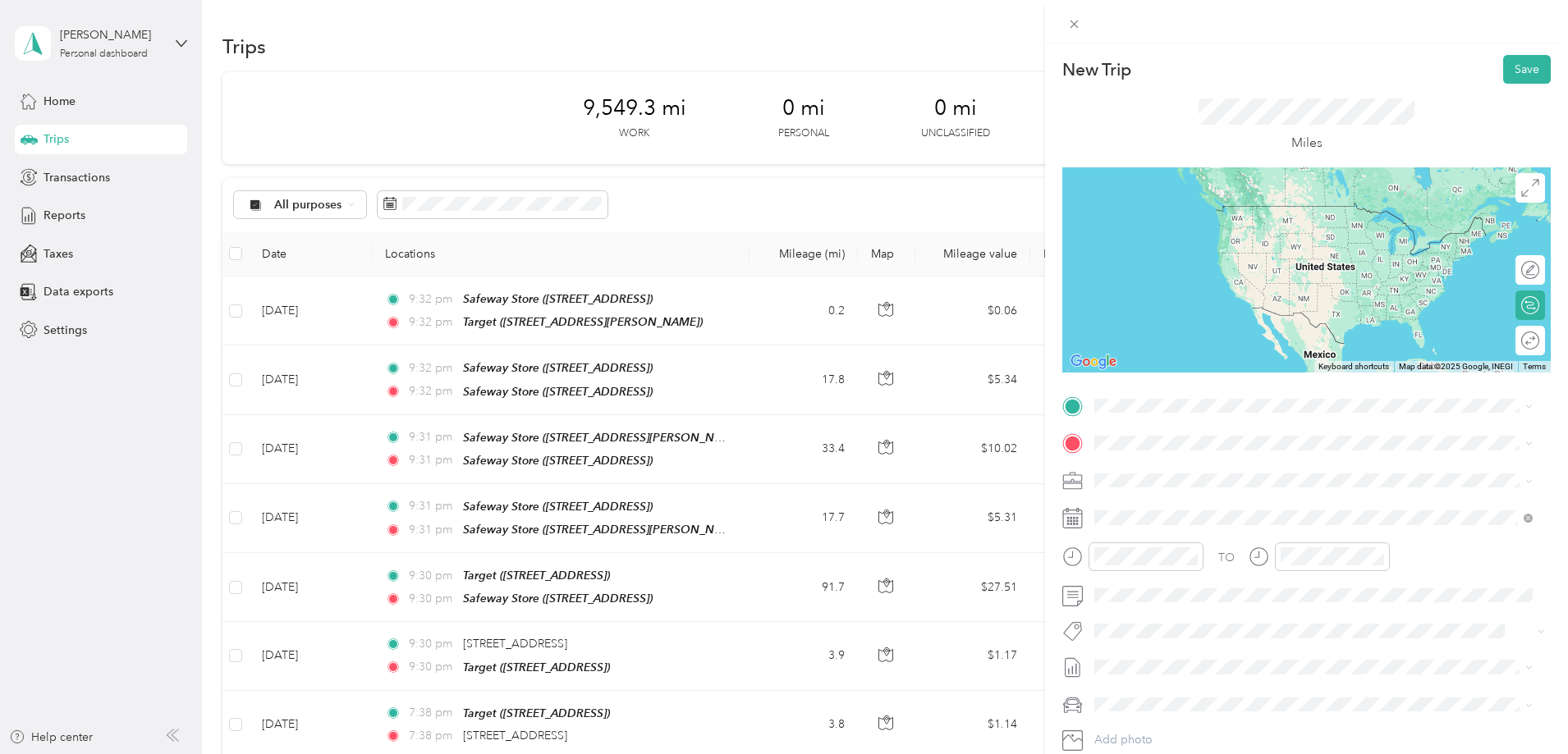
click at [1231, 493] on div "TEAM Safeway Store [STREET_ADDRESS]" at bounding box center [1192, 476] width 134 height 40
click at [1230, 475] on div "TEAM Target [STREET_ADDRESS]" at bounding box center [1178, 483] width 105 height 40
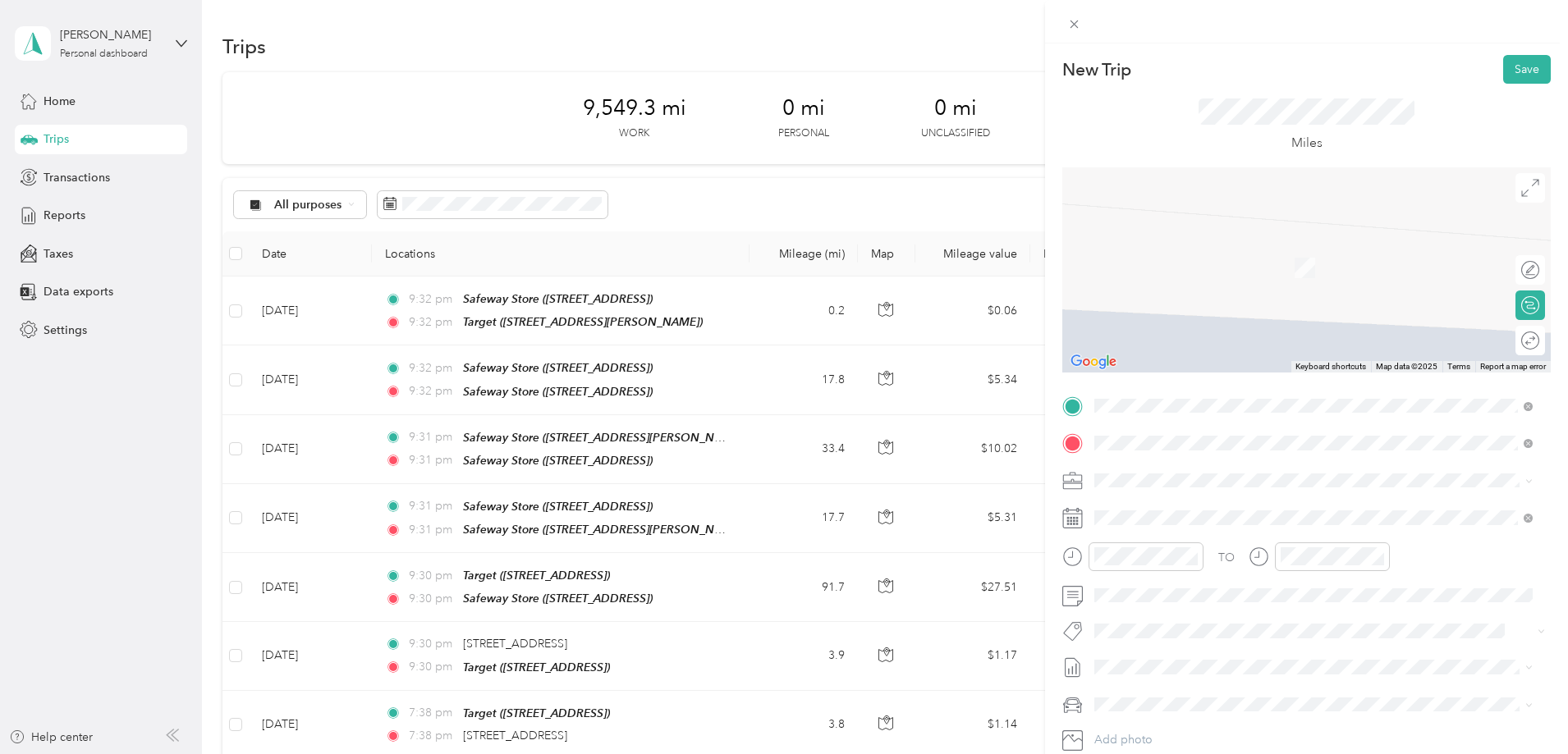
click at [1200, 501] on span "[STREET_ADDRESS][US_STATE]" at bounding box center [1208, 502] width 164 height 15
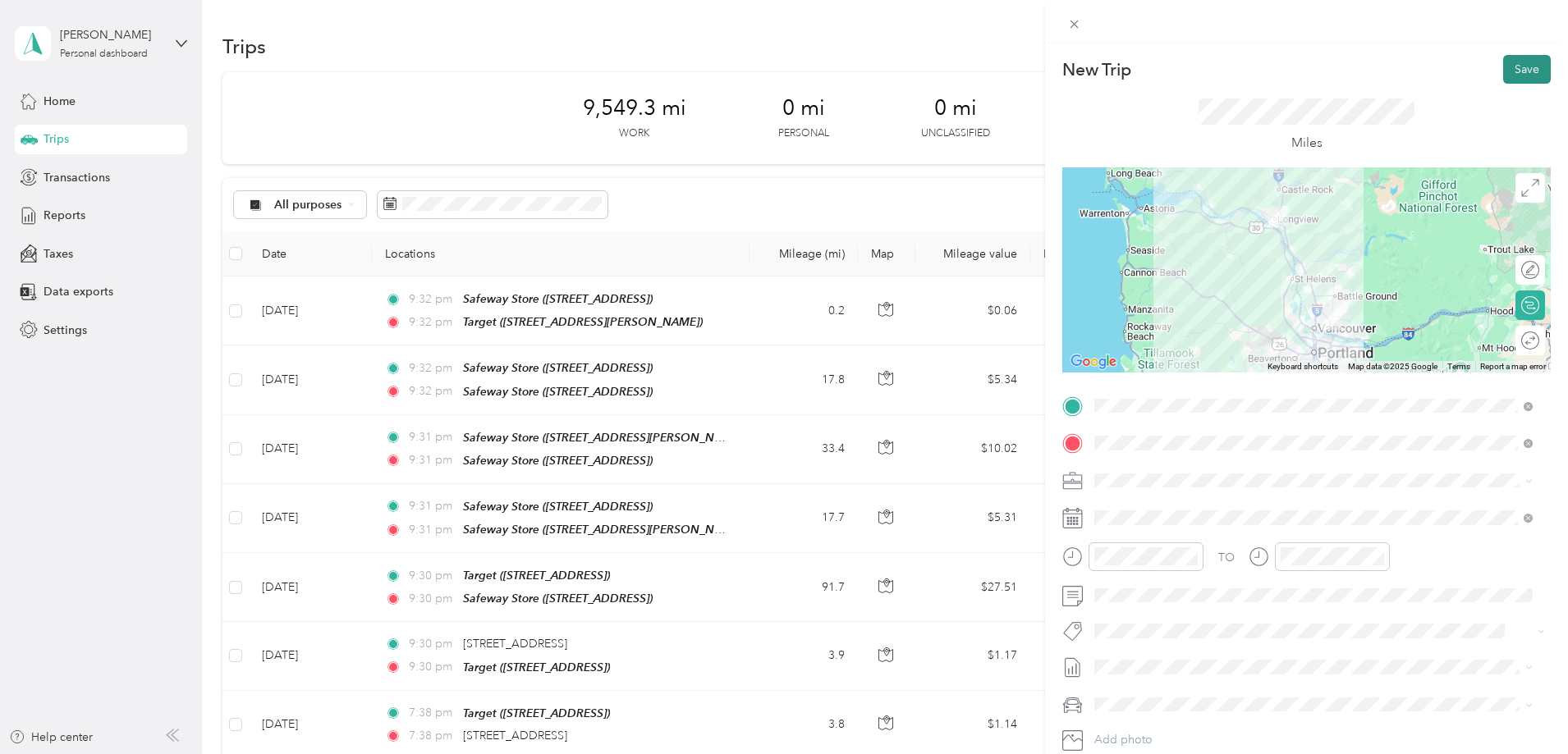
click at [1519, 70] on button "Save" at bounding box center [1527, 68] width 48 height 28
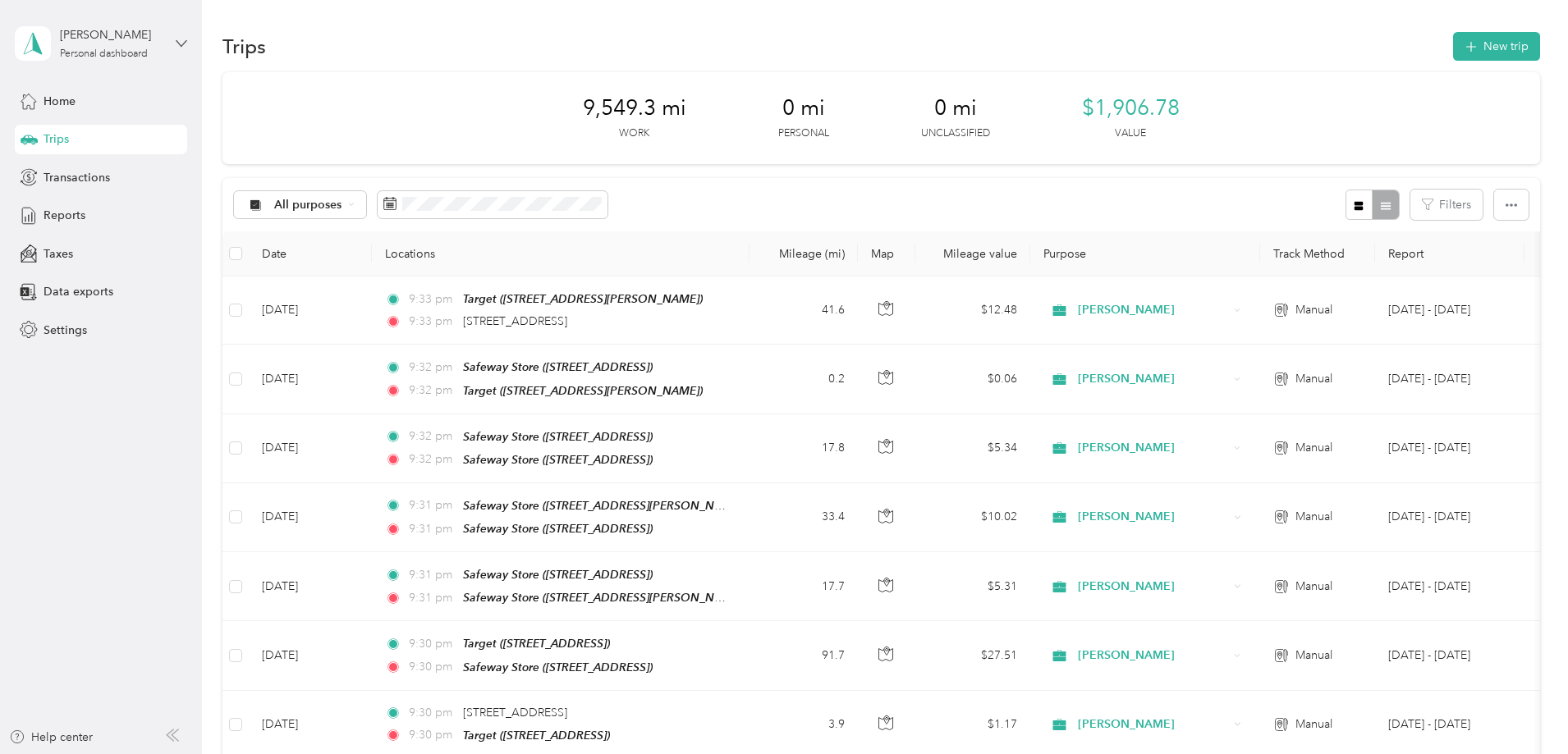
click at [178, 41] on icon at bounding box center [182, 44] width 12 height 12
click at [79, 128] on div "Log out" at bounding box center [61, 135] width 64 height 18
